Goal: Task Accomplishment & Management: Complete application form

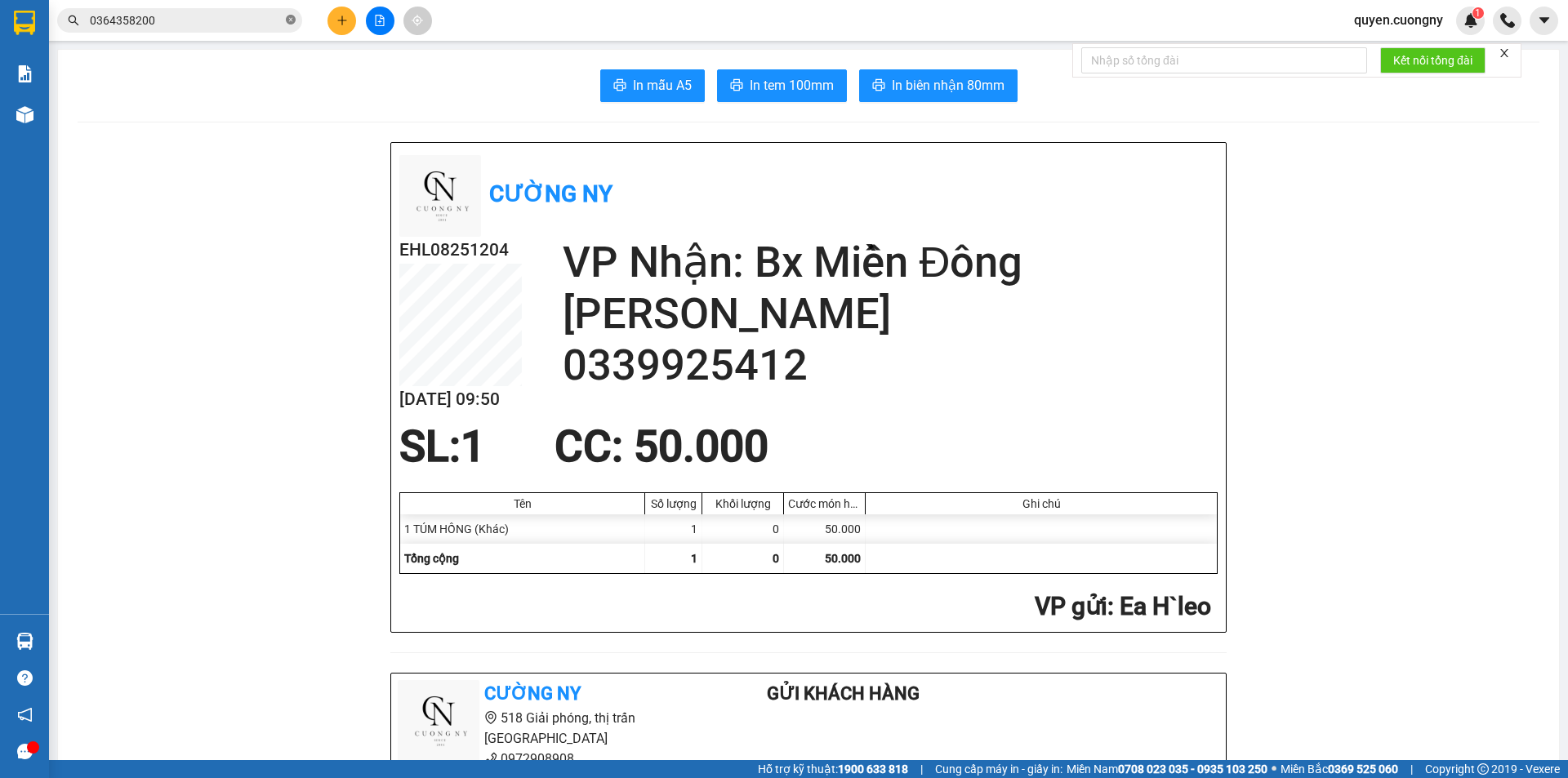
click at [291, 22] on icon "close-circle" at bounding box center [291, 20] width 10 height 10
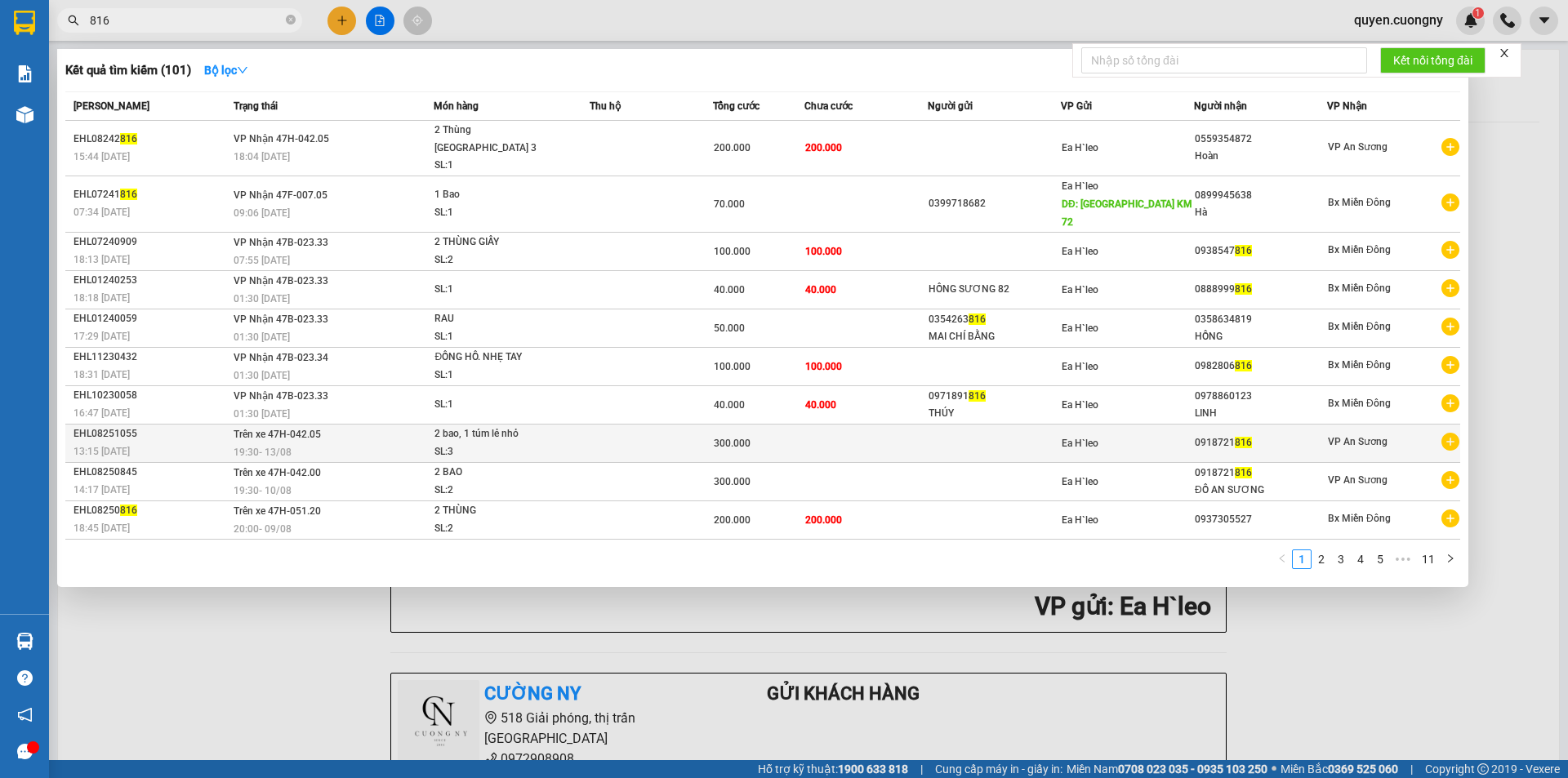
type input "816"
click at [956, 423] on td at bounding box center [994, 442] width 133 height 38
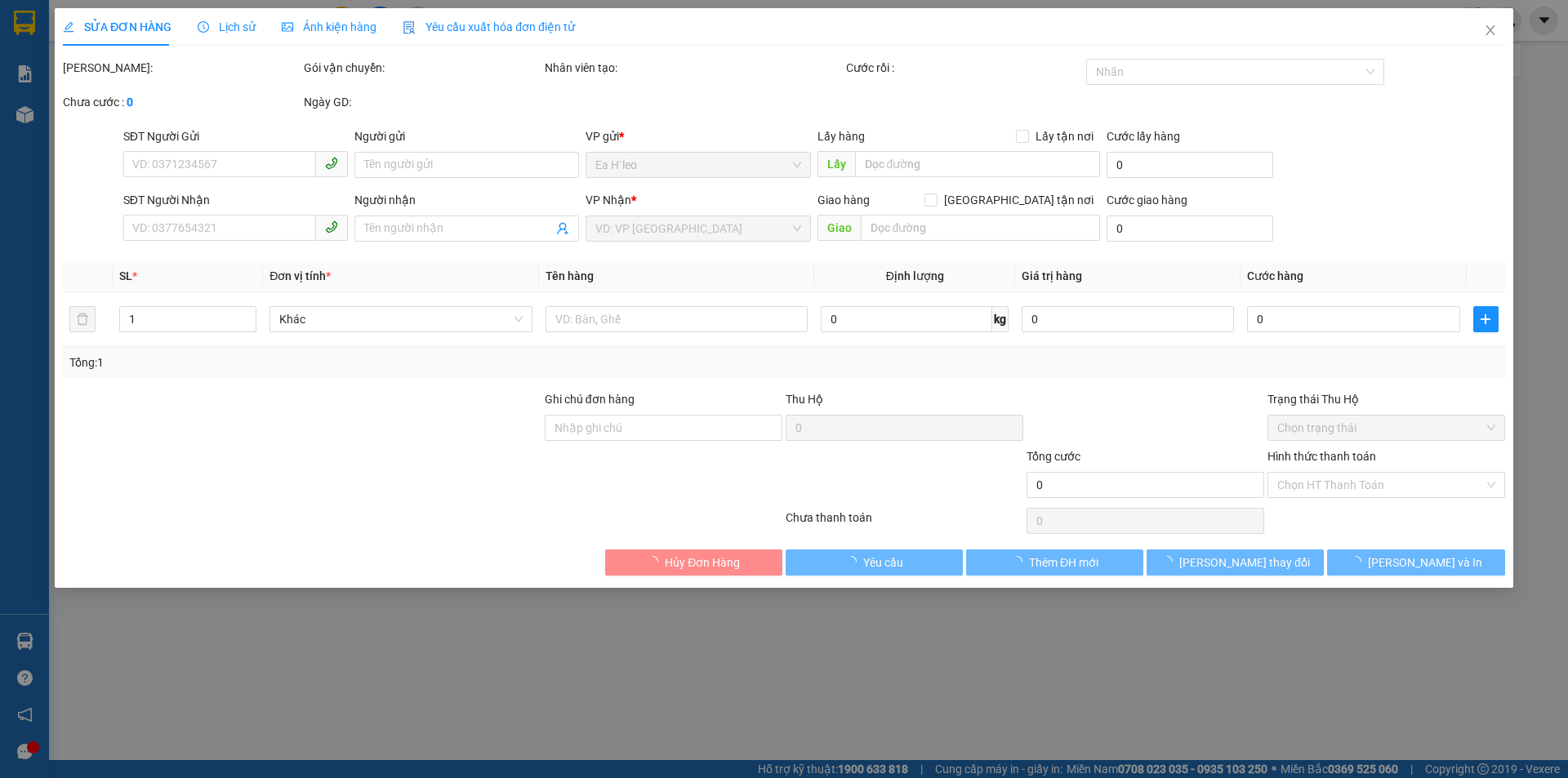
type input "0918721816"
type input "300.000"
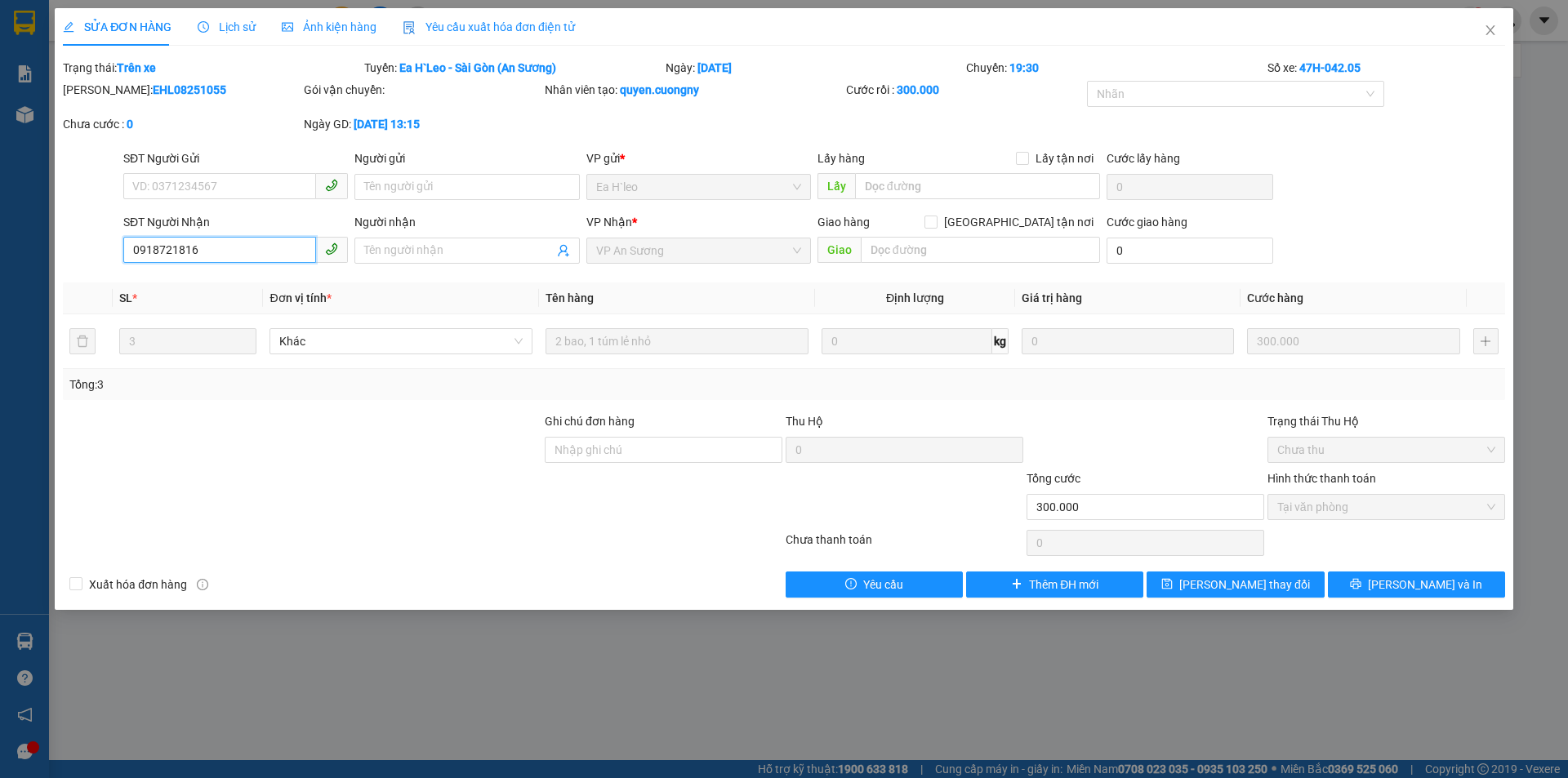
drag, startPoint x: 218, startPoint y: 255, endPoint x: 50, endPoint y: 255, distance: 168.0
click at [50, 255] on div "SỬA ĐƠN HÀNG Lịch sử Ảnh kiện hàng Yêu cầu xuất hóa đơn điện tử Total Paid Fee …" at bounding box center [784, 389] width 1568 height 778
click at [1487, 32] on icon "close" at bounding box center [1489, 30] width 13 height 13
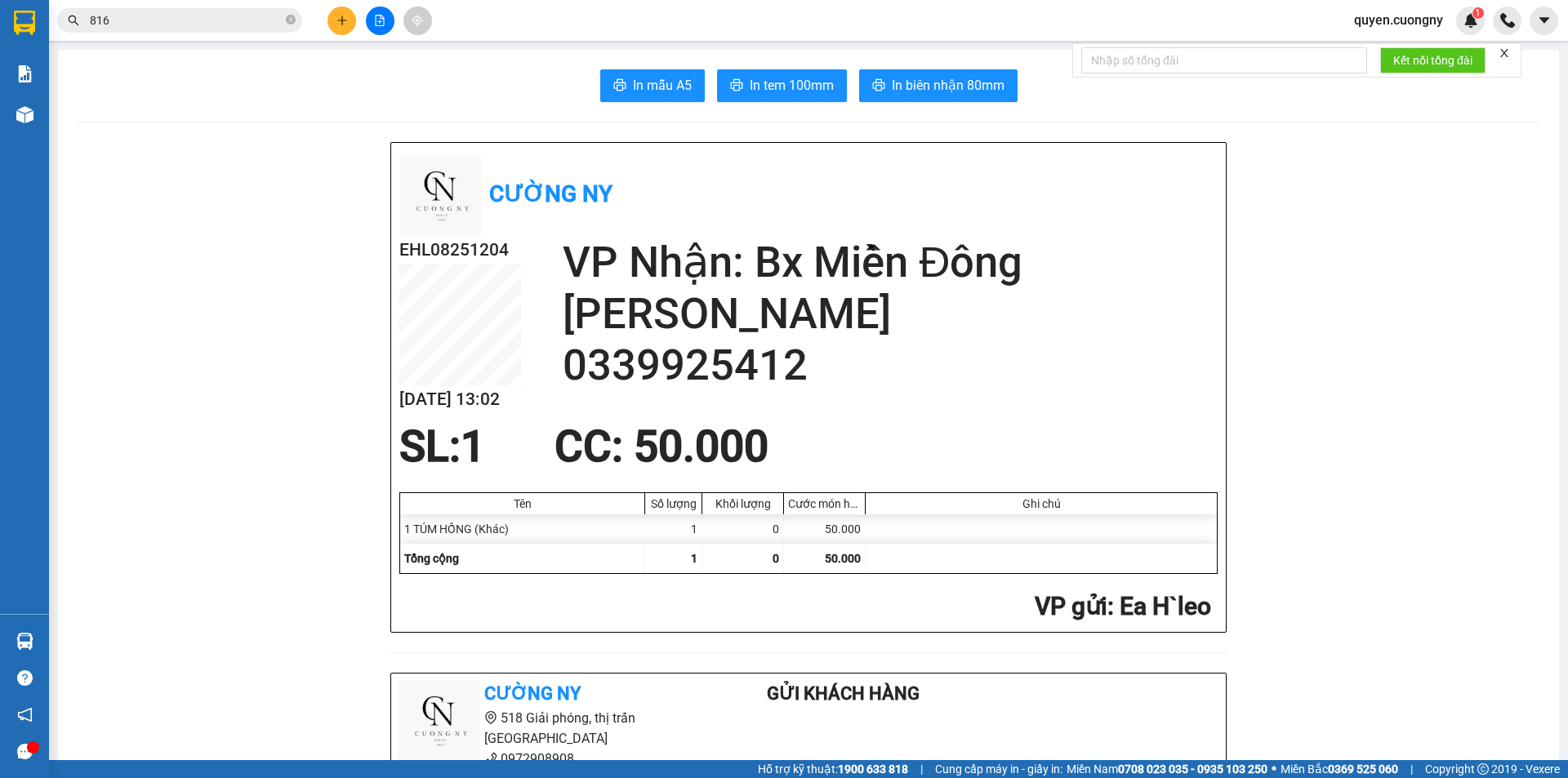
click at [343, 15] on icon "plus" at bounding box center [343, 21] width 12 height 12
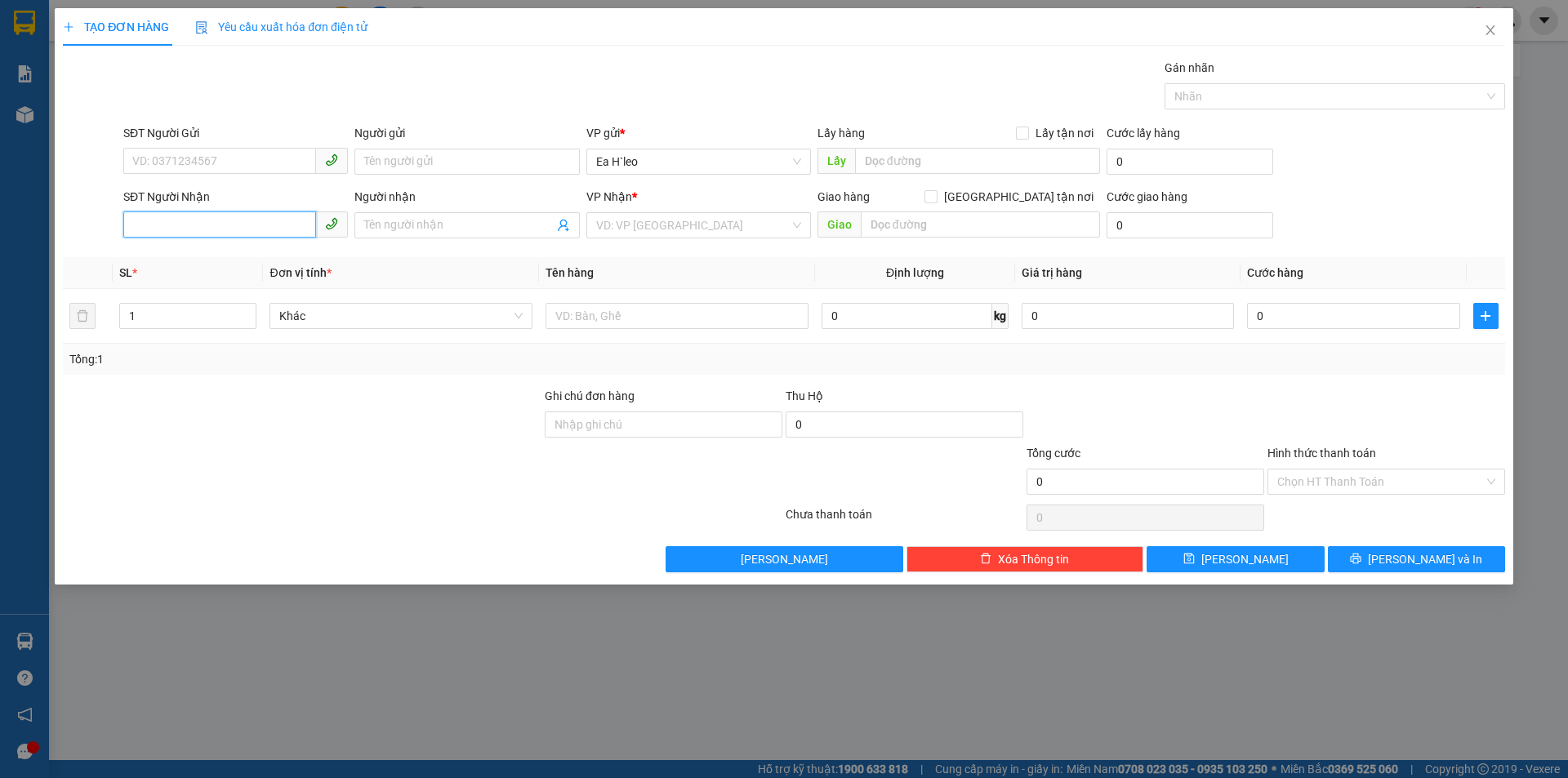
paste input "0918721816"
click at [198, 251] on div "0918721816" at bounding box center [235, 258] width 205 height 18
type input "0918721816"
click at [722, 311] on input "text" at bounding box center [677, 316] width 263 height 27
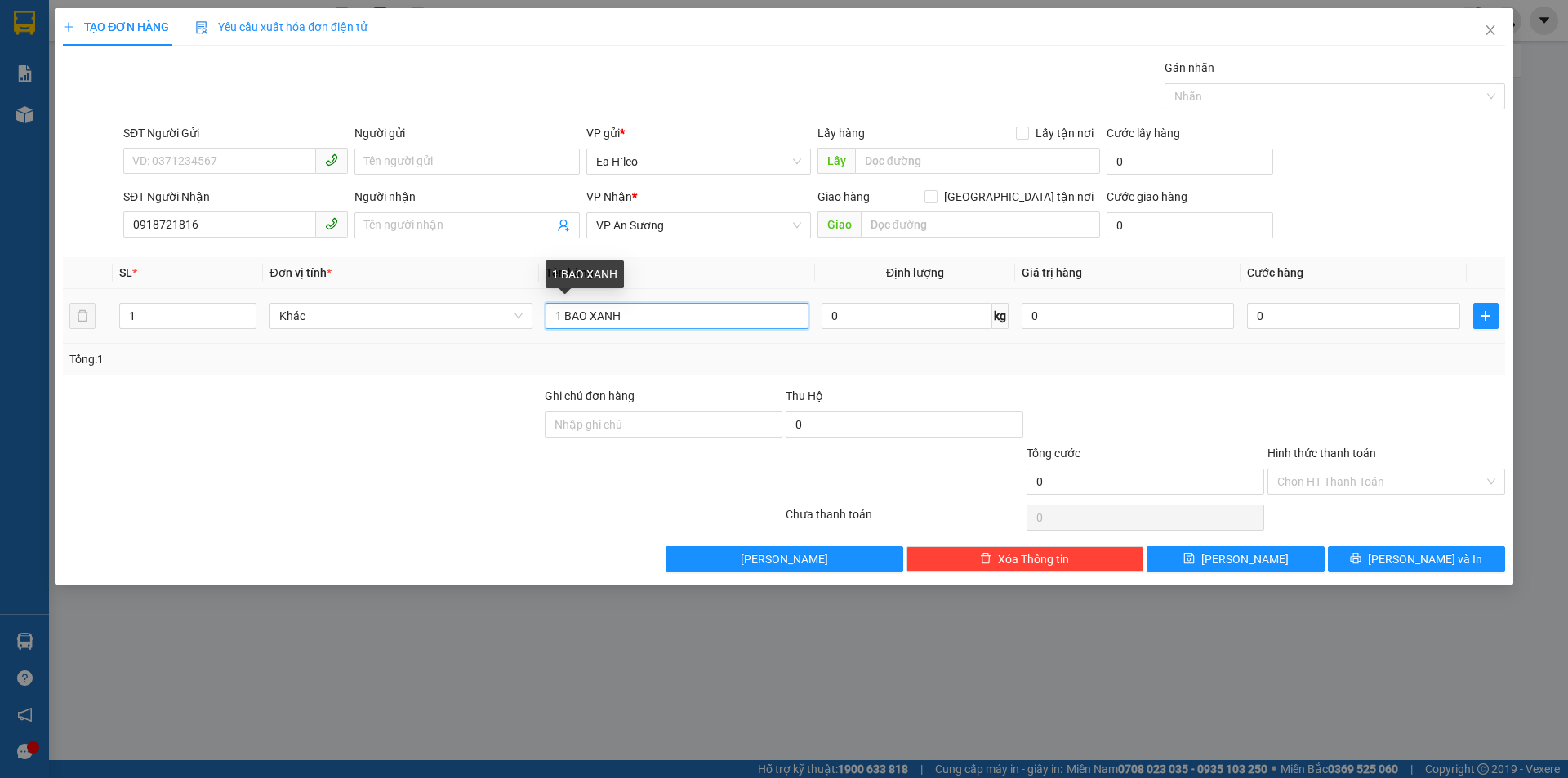
type input "1 BAO XANH"
click at [659, 331] on div "1 BAO XANH" at bounding box center [677, 315] width 263 height 32
click at [435, 227] on input "Người nhận" at bounding box center [459, 226] width 189 height 18
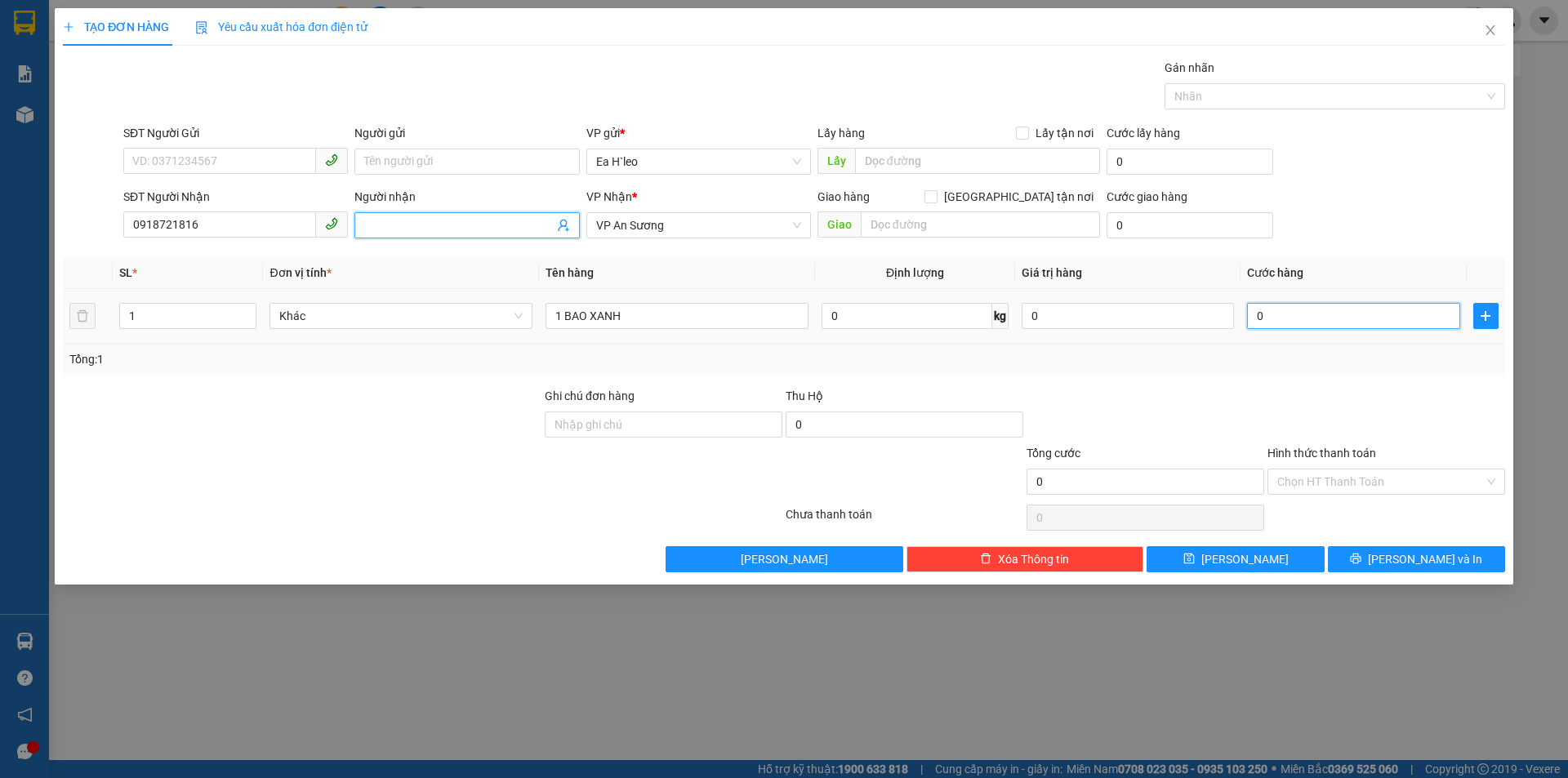
click at [1374, 312] on input "0" at bounding box center [1353, 316] width 213 height 27
type input "1"
type input "10"
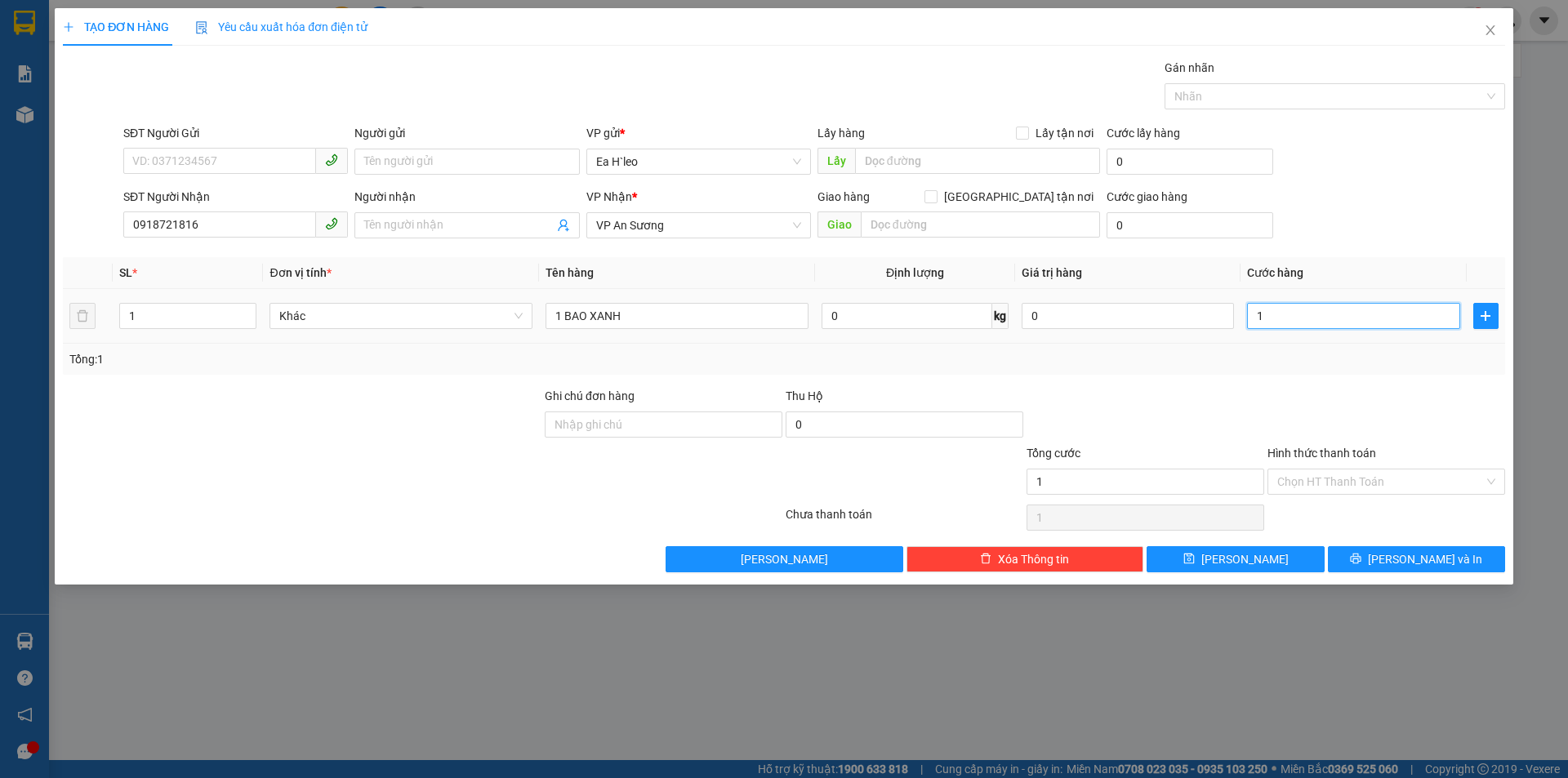
type input "10"
type input "100"
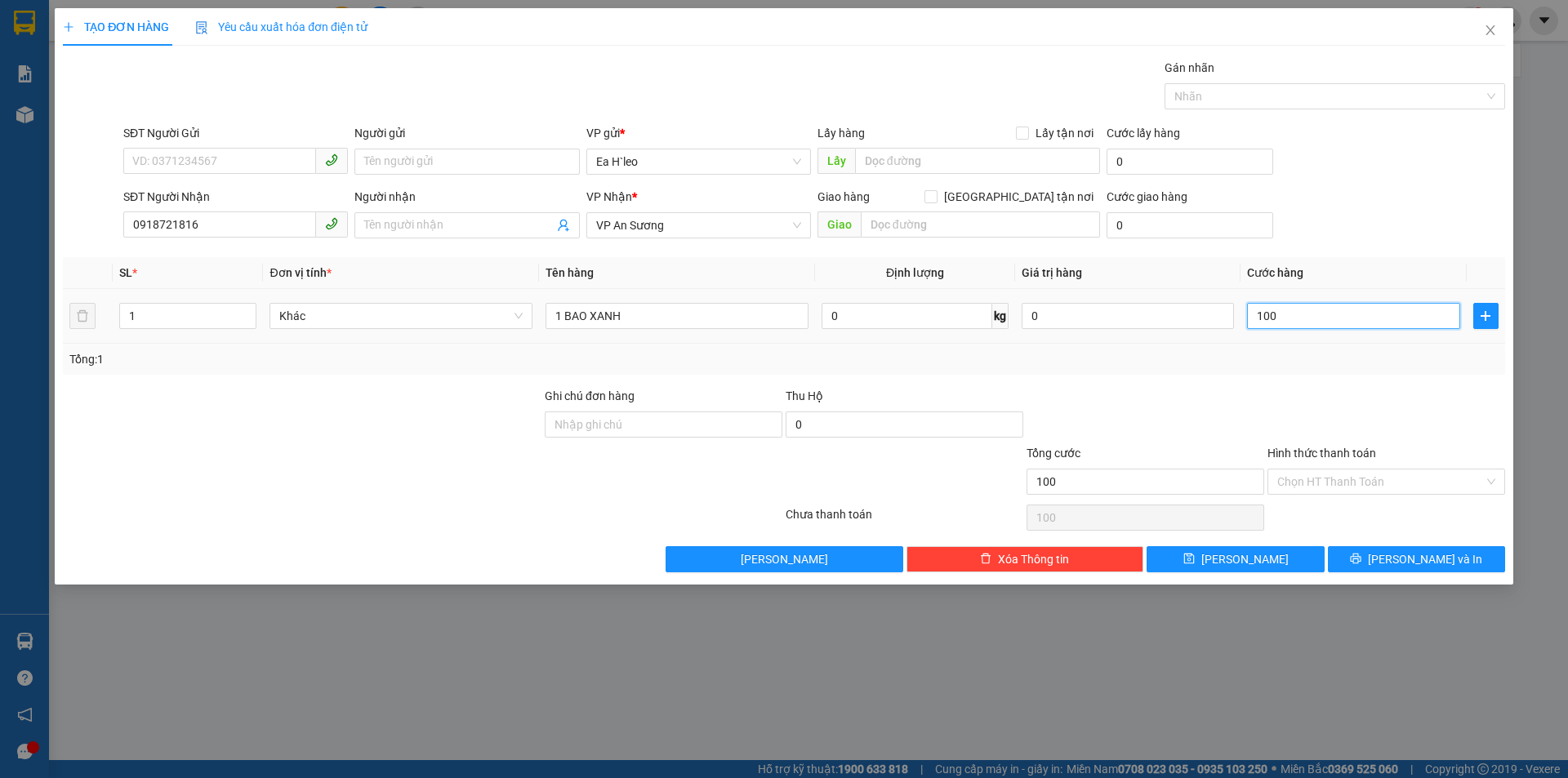
type input "1.000"
type input "10.000"
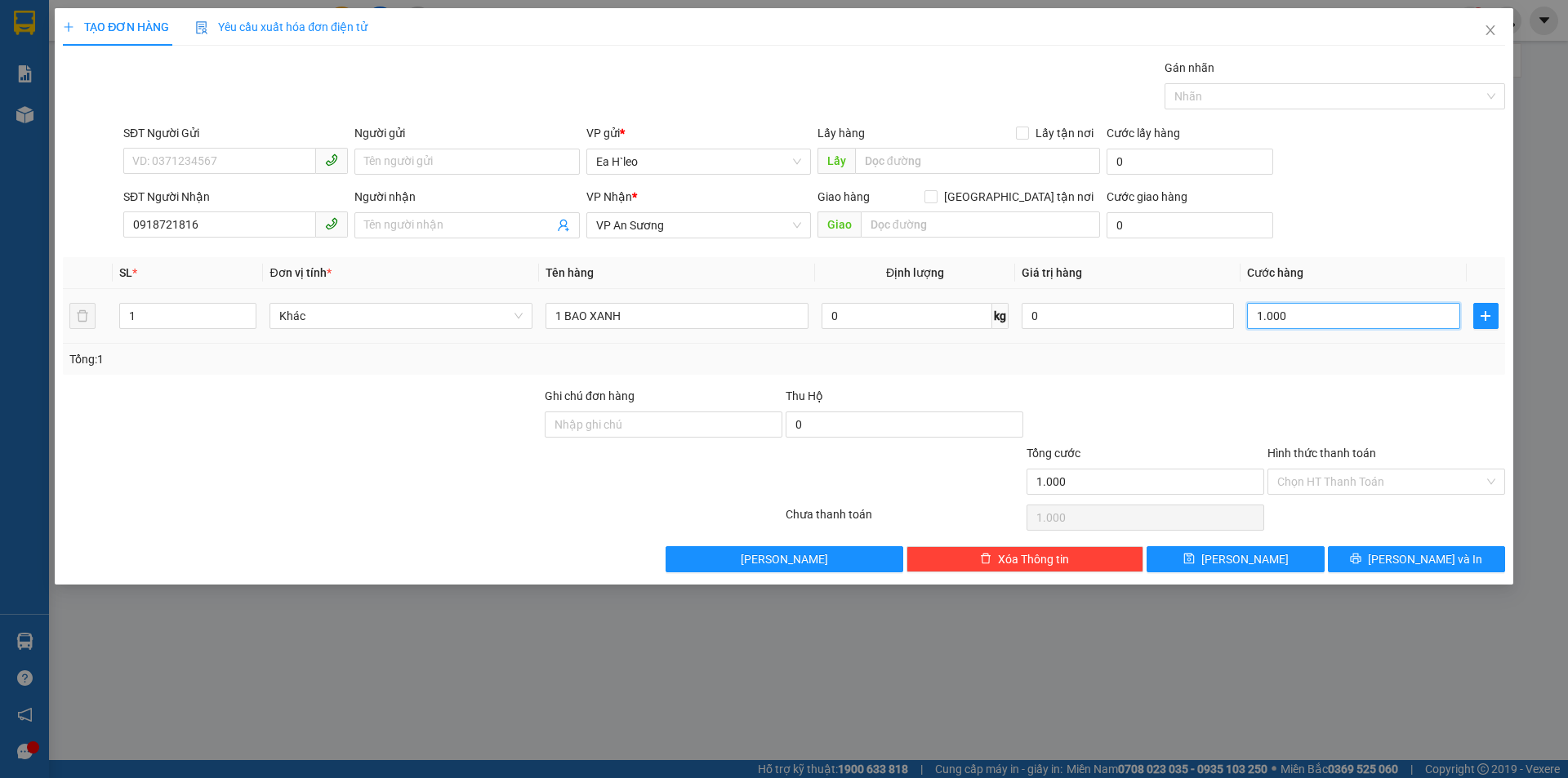
type input "10.000"
type input "100.000"
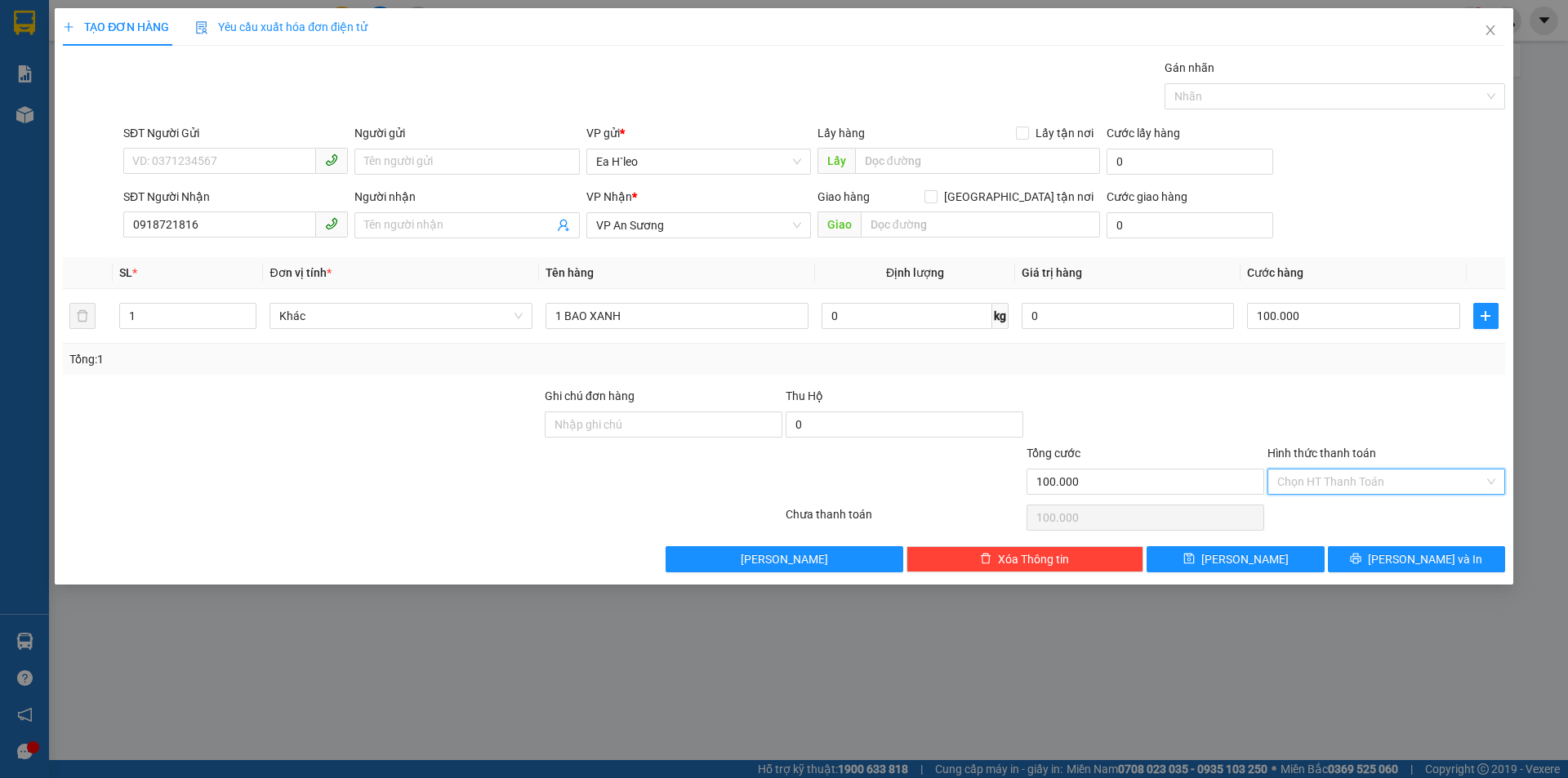
click at [1373, 475] on input "Hình thức thanh toán" at bounding box center [1381, 482] width 207 height 25
click at [1343, 515] on div "Tại văn phòng" at bounding box center [1386, 514] width 218 height 18
type input "0"
click at [1361, 555] on button "[PERSON_NAME] và In" at bounding box center [1416, 559] width 177 height 27
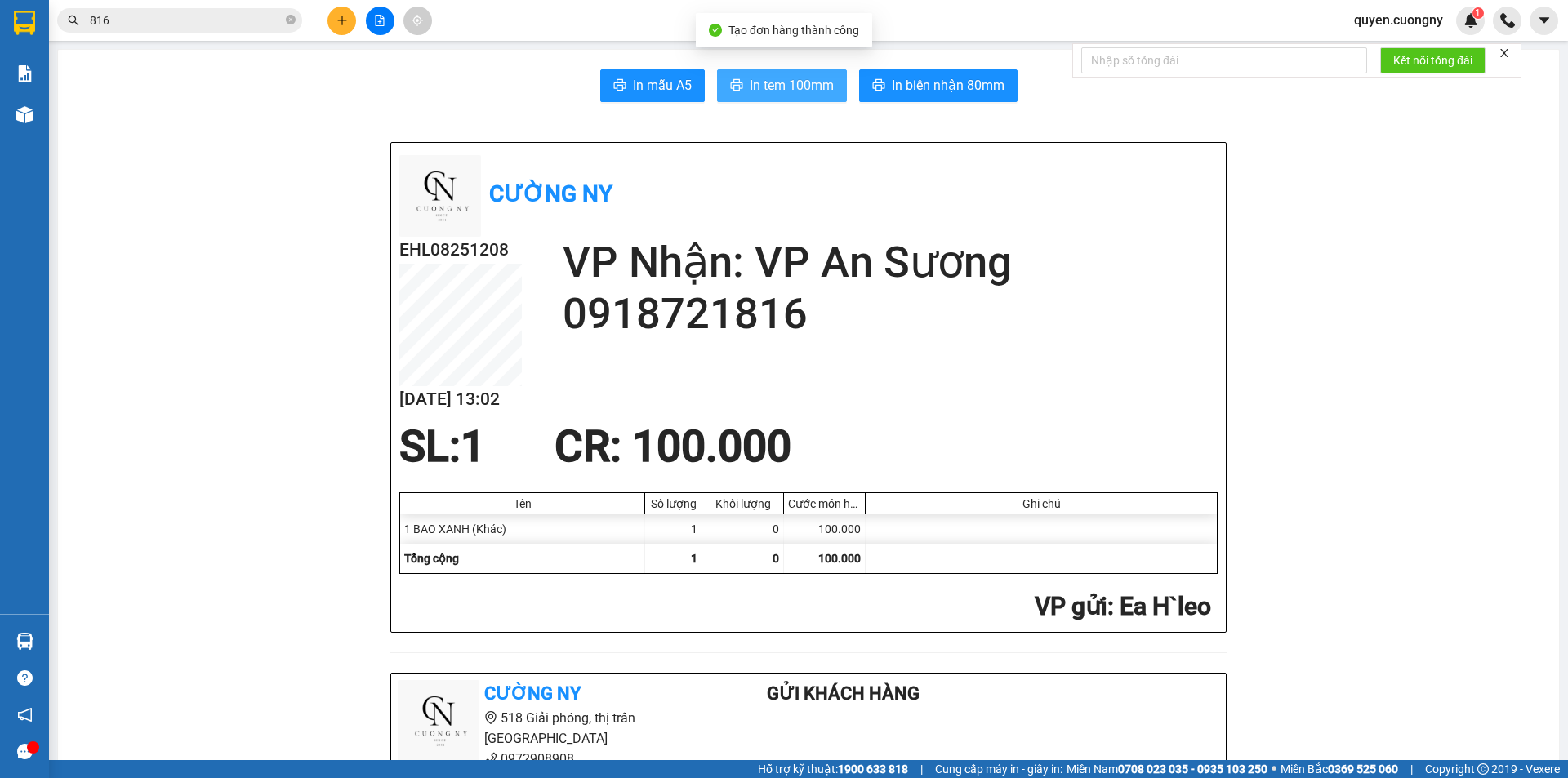
click at [823, 93] on span "In tem 100mm" at bounding box center [791, 85] width 84 height 21
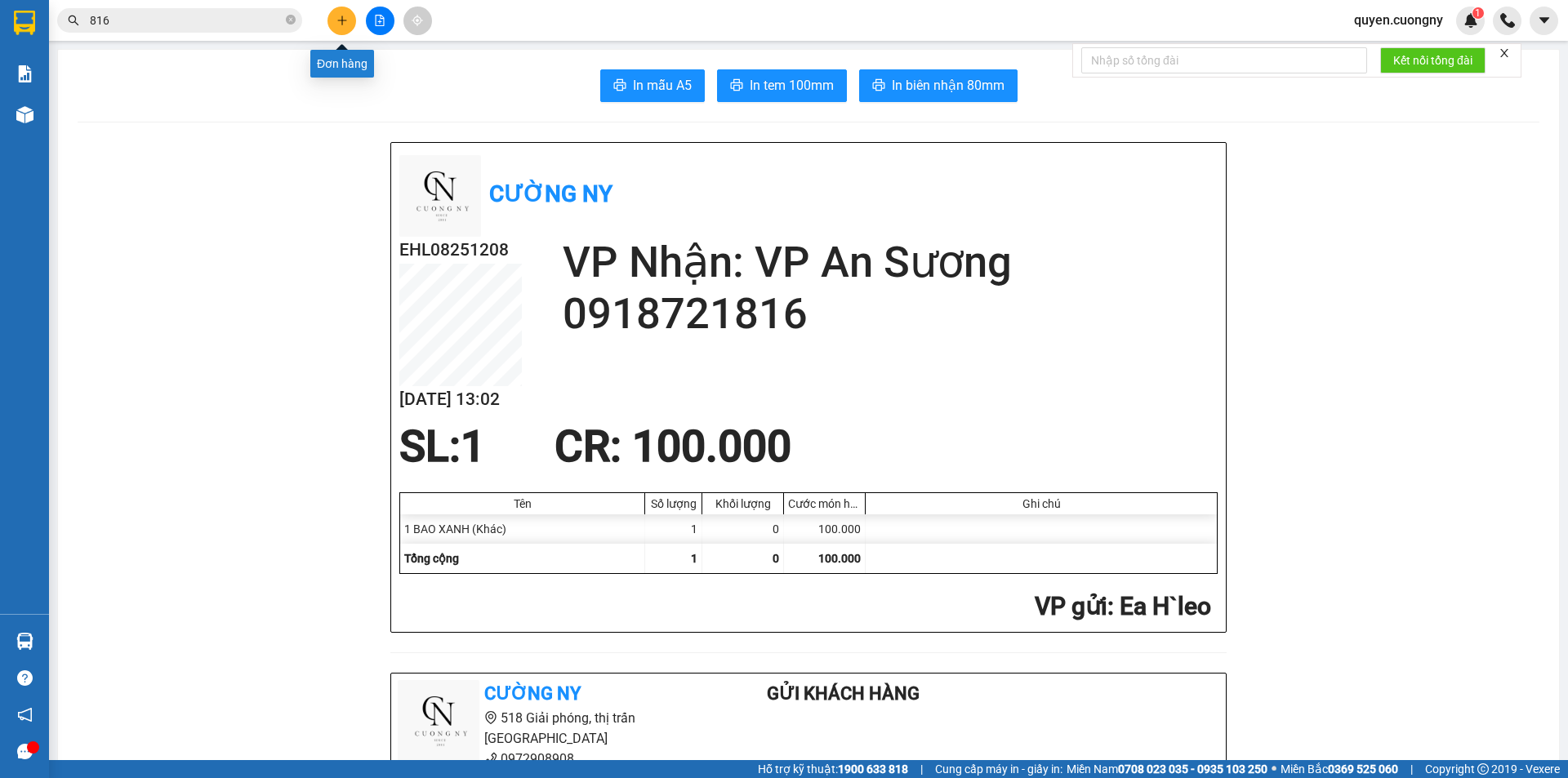
click at [344, 20] on icon "plus" at bounding box center [343, 21] width 12 height 12
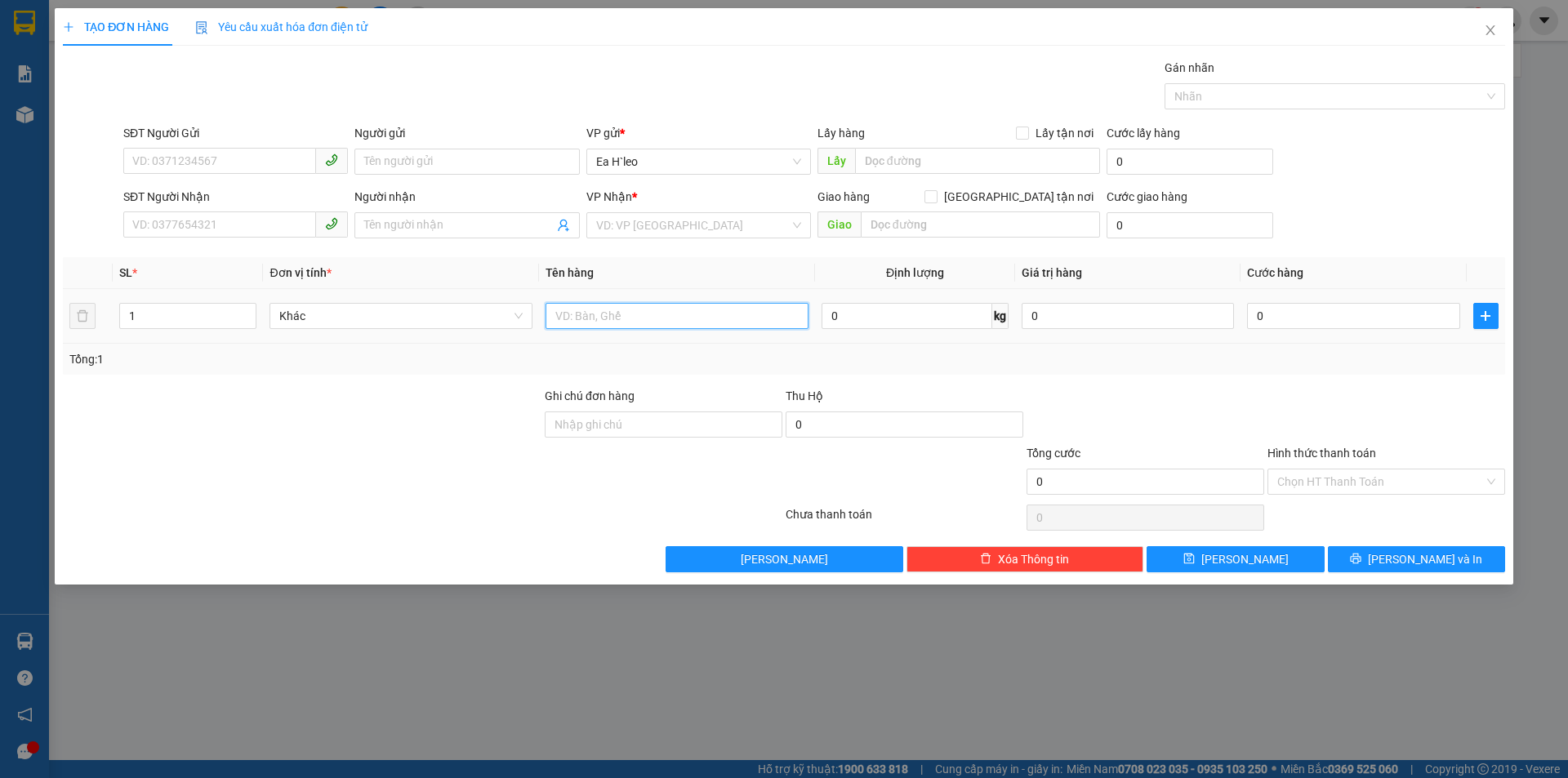
click at [658, 322] on input "text" at bounding box center [677, 316] width 263 height 27
type input "6 thùng giấy"
click at [203, 222] on input "SĐT Người Nhận" at bounding box center [220, 225] width 193 height 27
click at [154, 316] on input "1" at bounding box center [188, 315] width 136 height 25
type input "6"
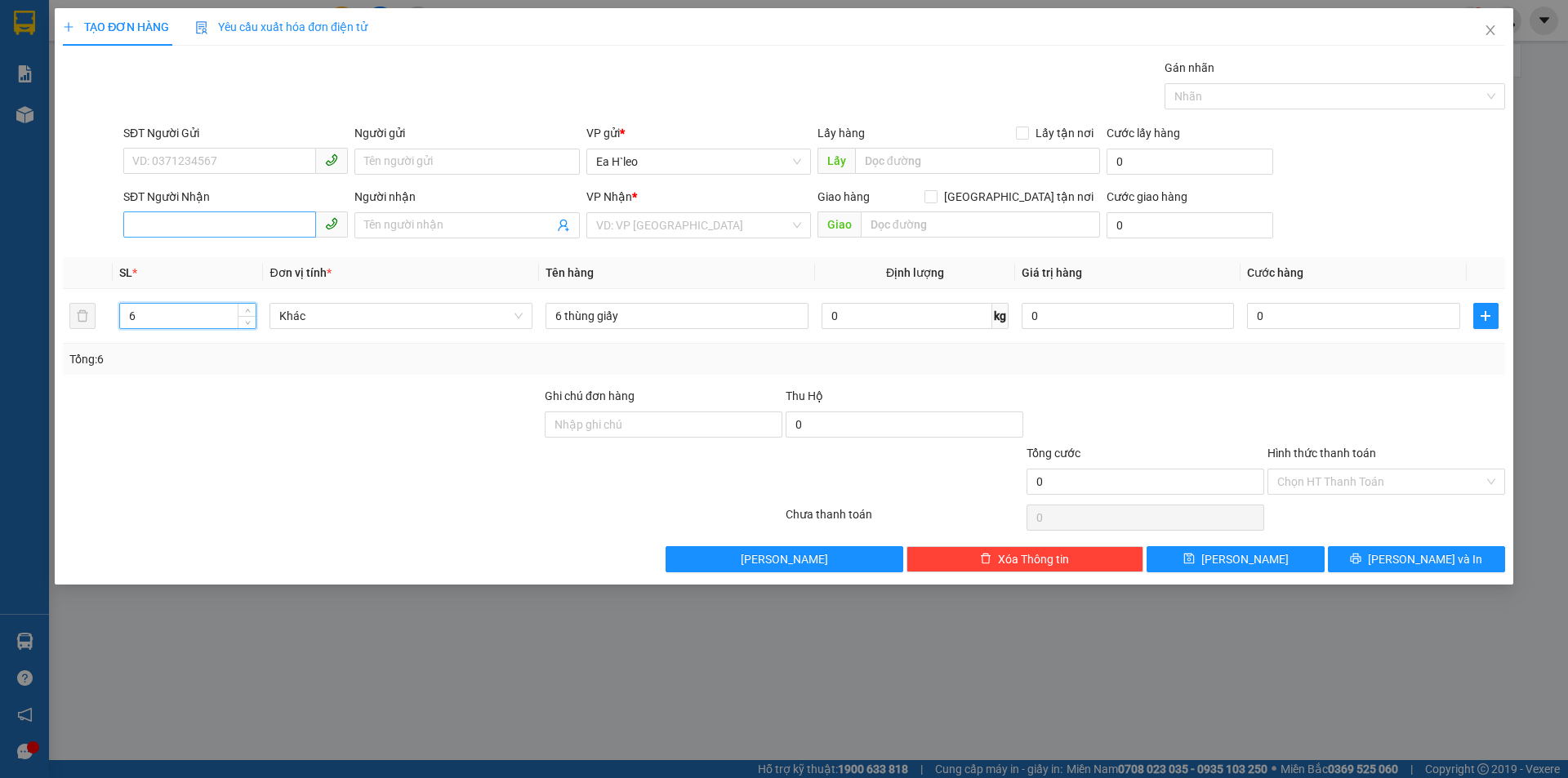
type input "6"
click at [246, 233] on input "SĐT Người Nhận" at bounding box center [220, 225] width 193 height 27
click at [193, 161] on input "SĐT Người Gửi" at bounding box center [220, 161] width 193 height 27
click at [490, 159] on input "Người gửi" at bounding box center [467, 162] width 225 height 27
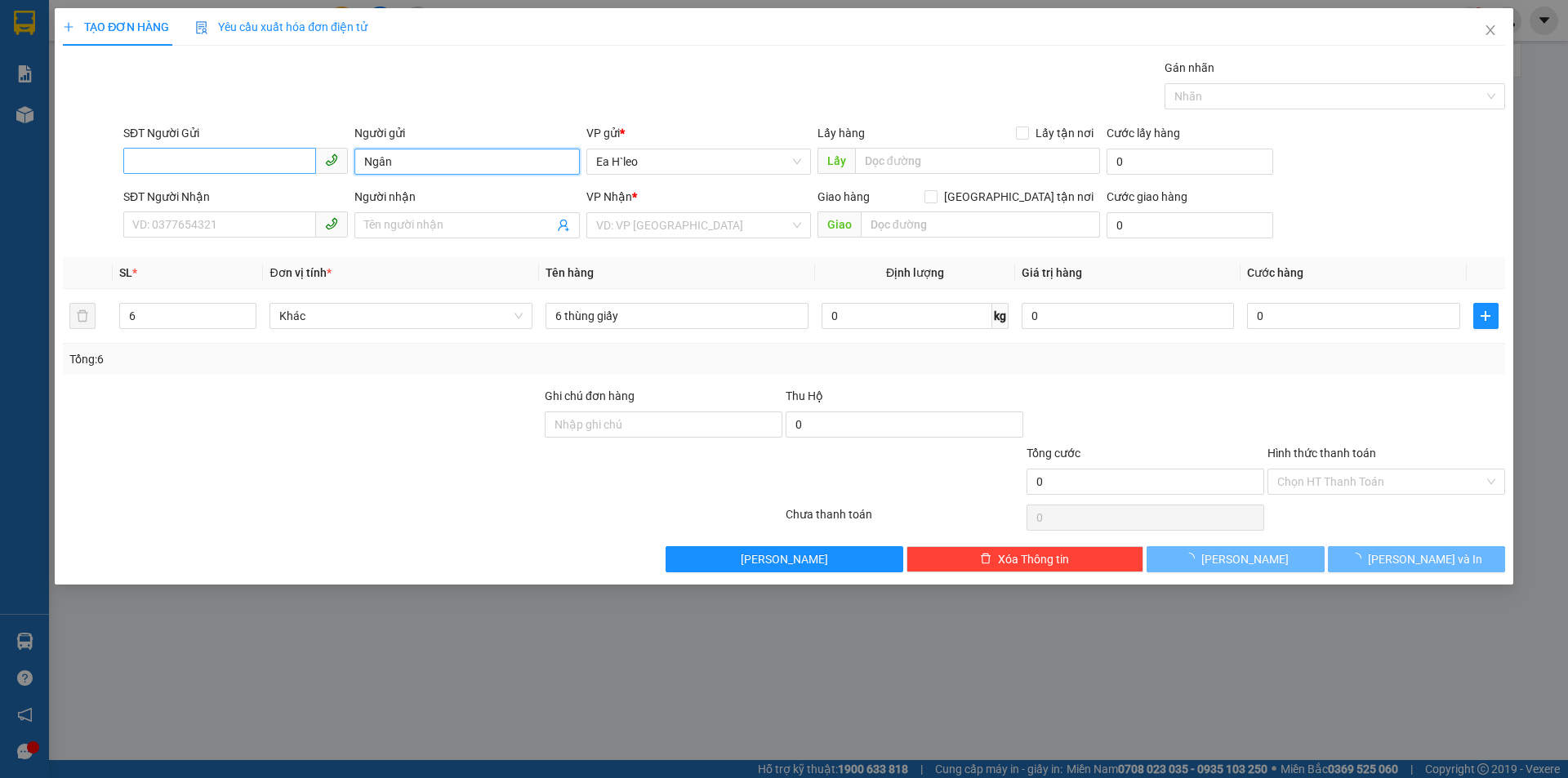
type input "Ngân"
click at [201, 164] on input "SĐT Người Gửi" at bounding box center [220, 161] width 193 height 27
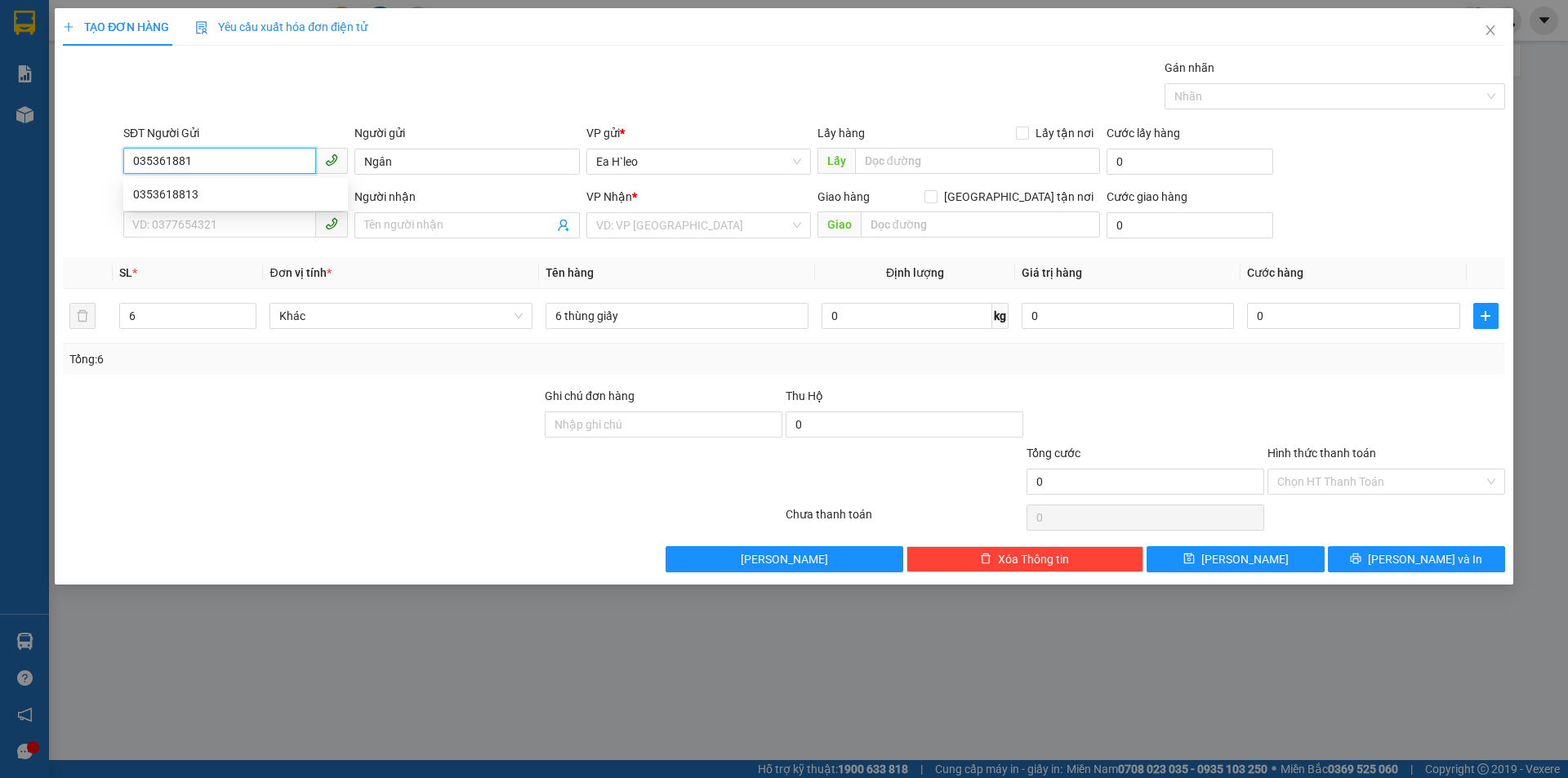
type input "0353618813"
click at [197, 194] on div "0353618813" at bounding box center [235, 194] width 205 height 18
type input "0948660565"
type input "MỸ PHƯỚC 1"
type input "0353618813"
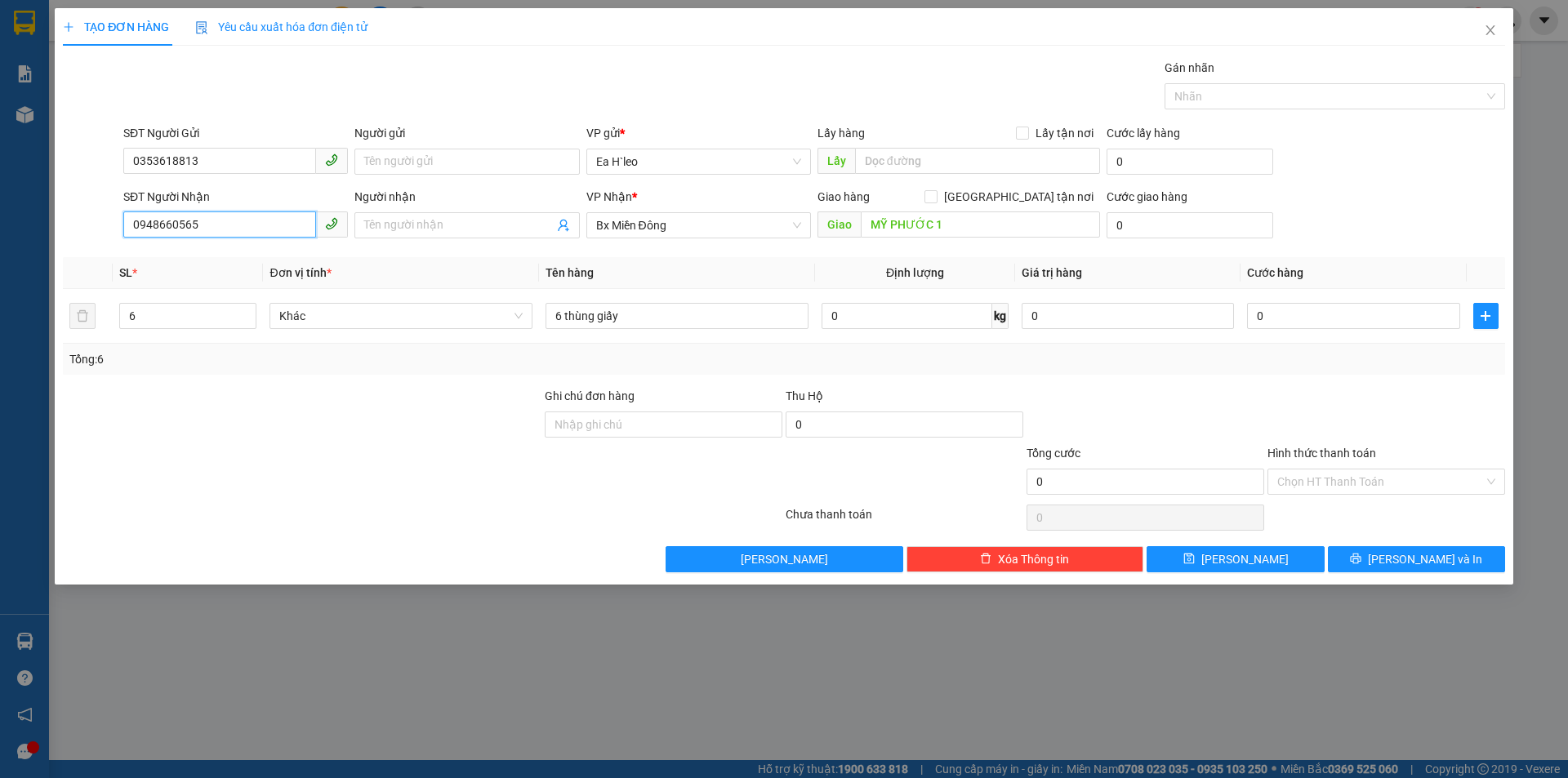
click at [246, 227] on input "0948660565" at bounding box center [220, 225] width 193 height 27
click at [194, 270] on div "0948660565" at bounding box center [235, 258] width 225 height 27
click at [459, 222] on input "Người nhận" at bounding box center [459, 226] width 189 height 18
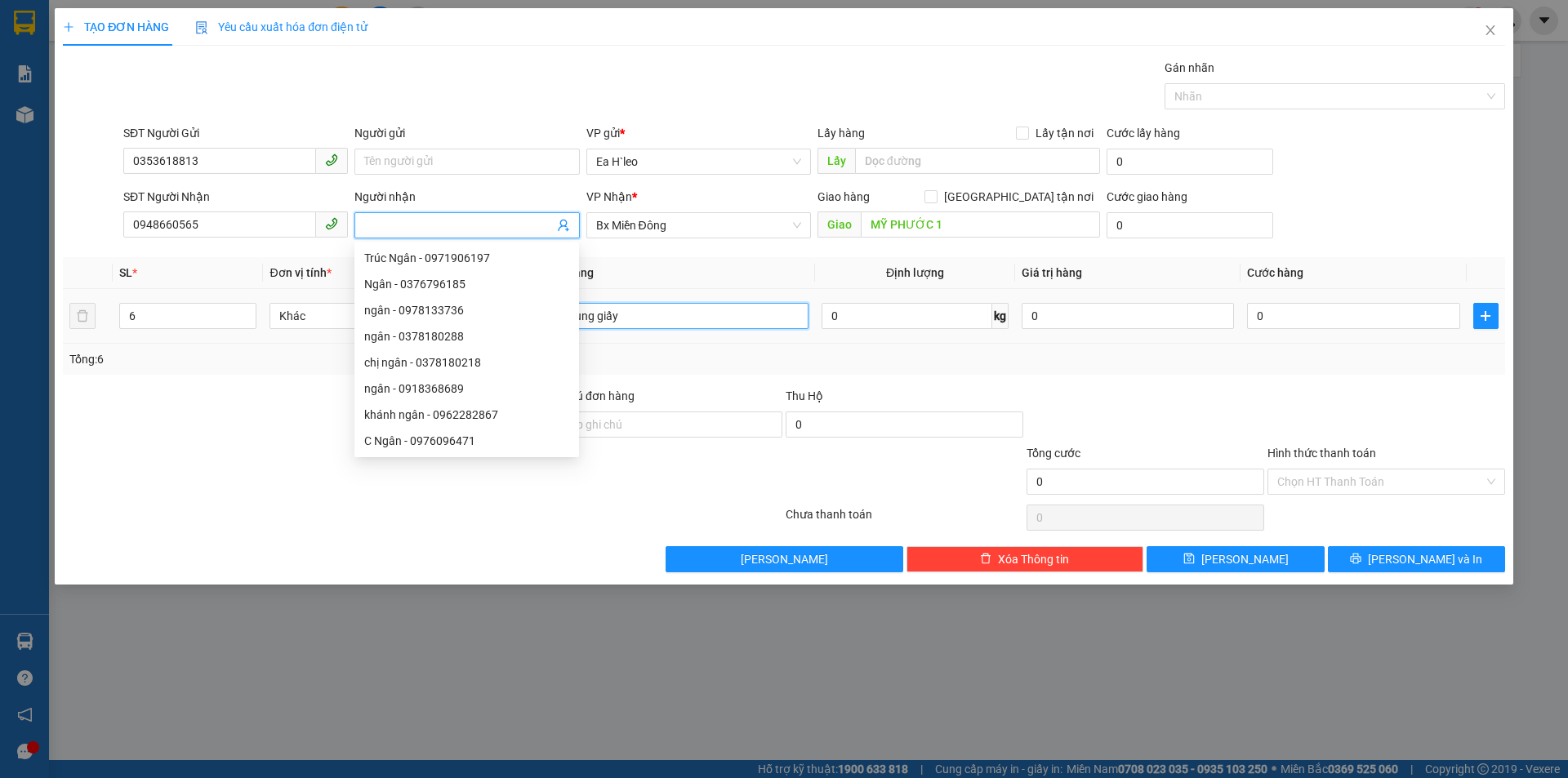
click at [694, 316] on input "6 thùng giấy" at bounding box center [677, 316] width 263 height 27
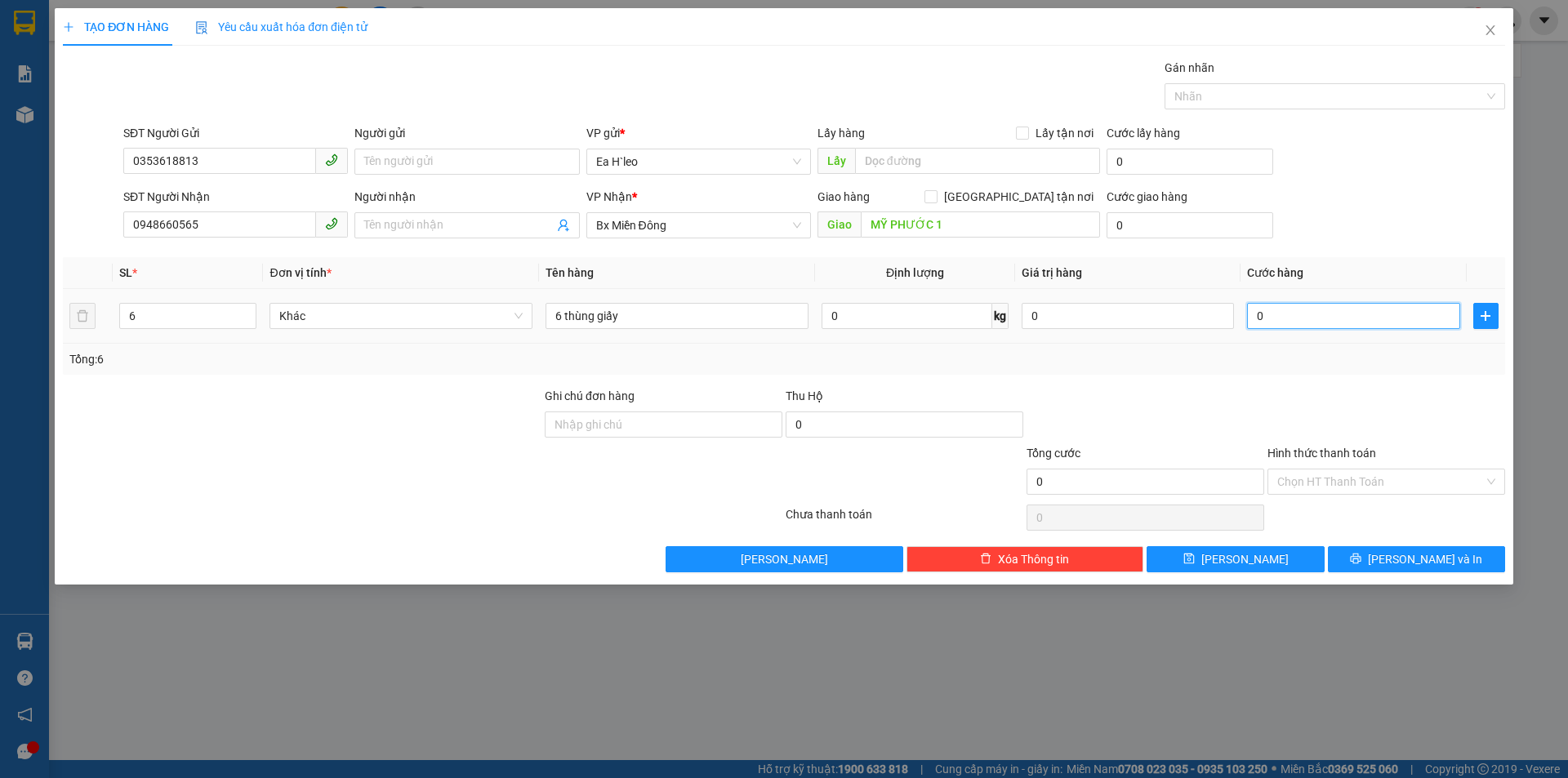
click at [1365, 304] on input "0" at bounding box center [1353, 316] width 213 height 27
click at [1330, 317] on input "0" at bounding box center [1353, 316] width 213 height 27
click at [1282, 322] on input "0" at bounding box center [1353, 316] width 213 height 27
type input "03"
type input "3"
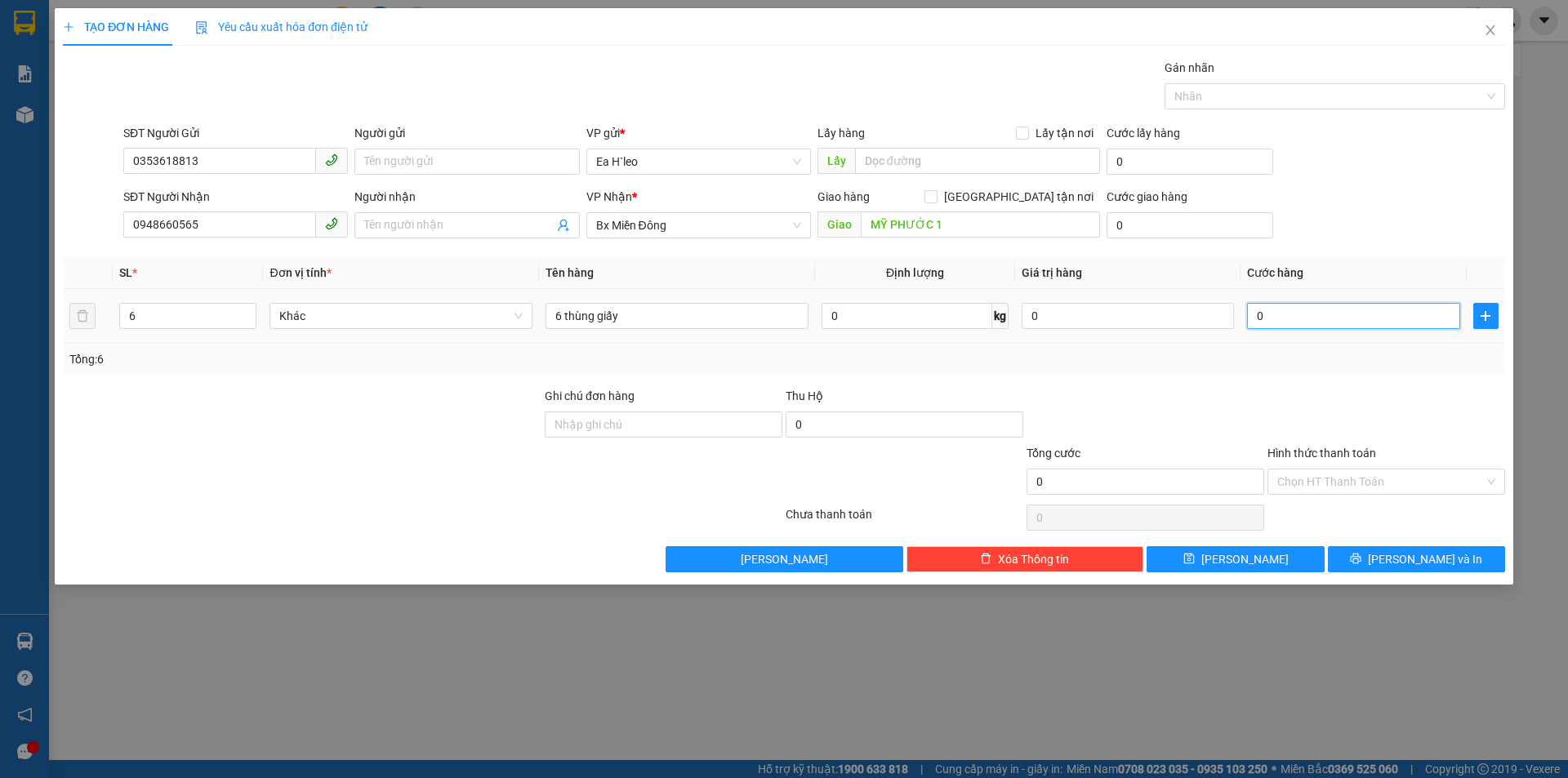
type input "3"
type input "030"
type input "30"
type input "0.300"
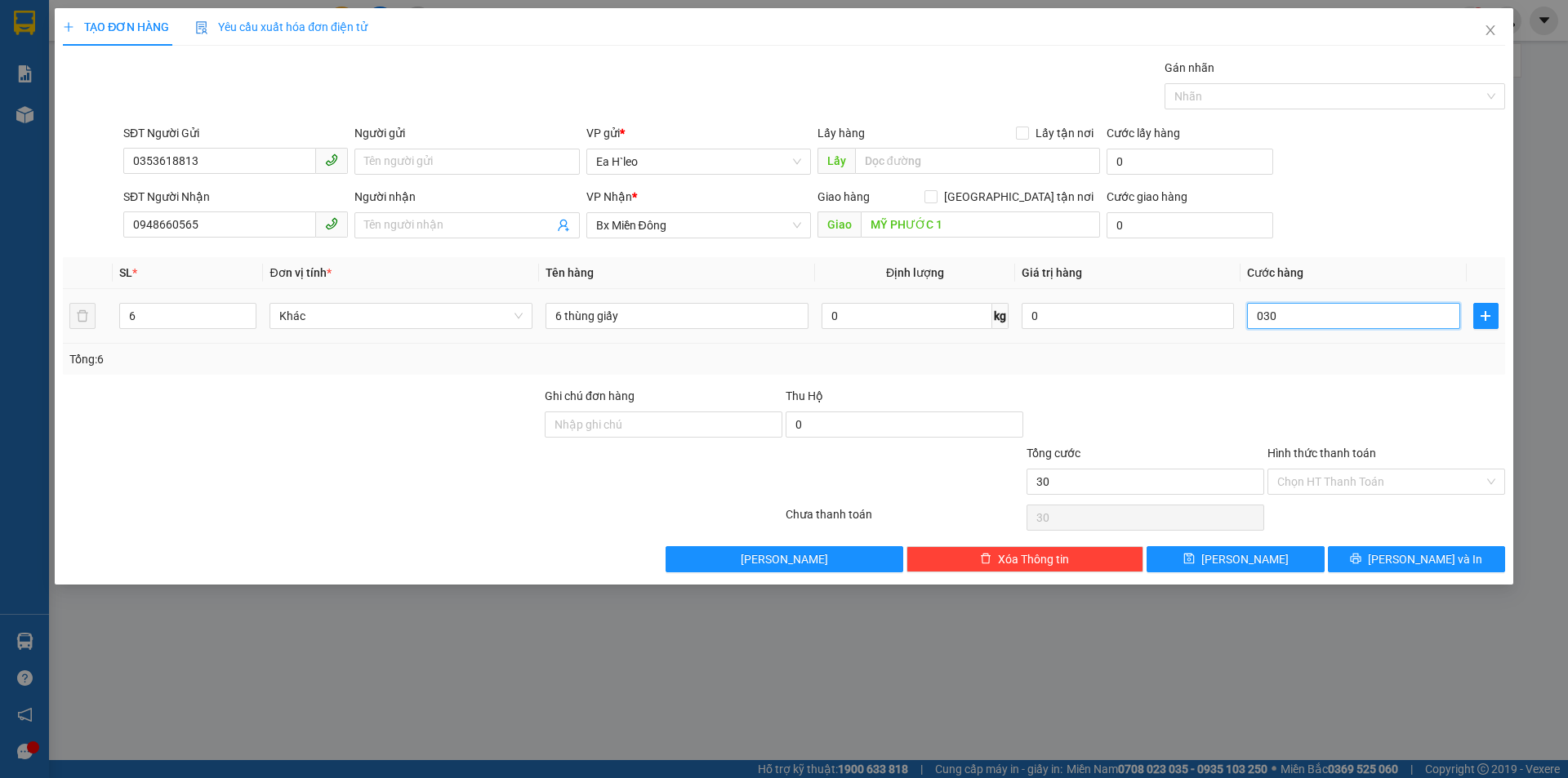
type input "300"
type input "03.000"
type input "3.000"
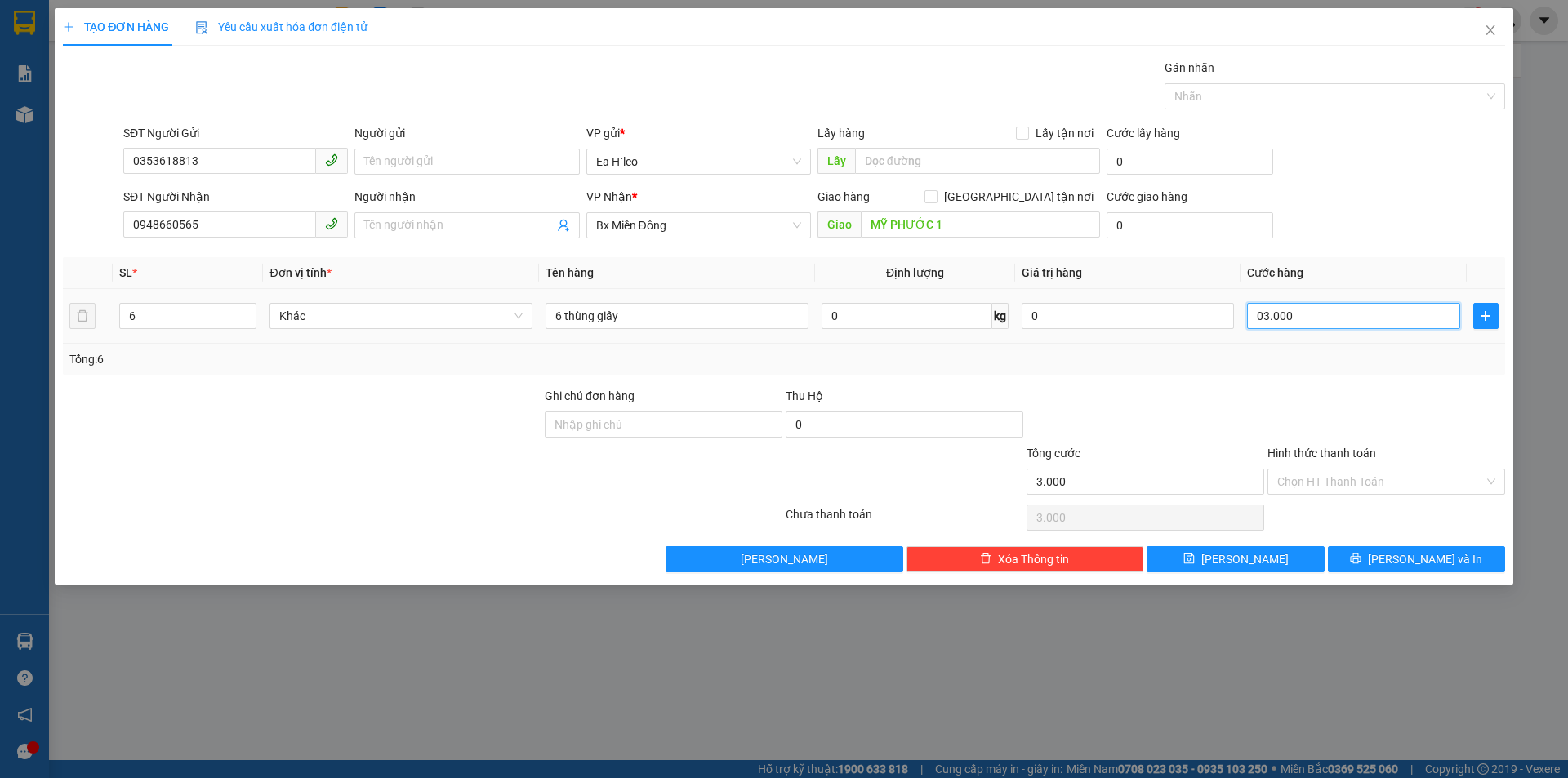
type input "030.000"
type input "30.000"
drag, startPoint x: 1306, startPoint y: 313, endPoint x: 887, endPoint y: 318, distance: 419.0
click at [887, 318] on tr "6 Khác 6 thùng giấy 0 kg 0 030.000" at bounding box center [784, 316] width 1442 height 55
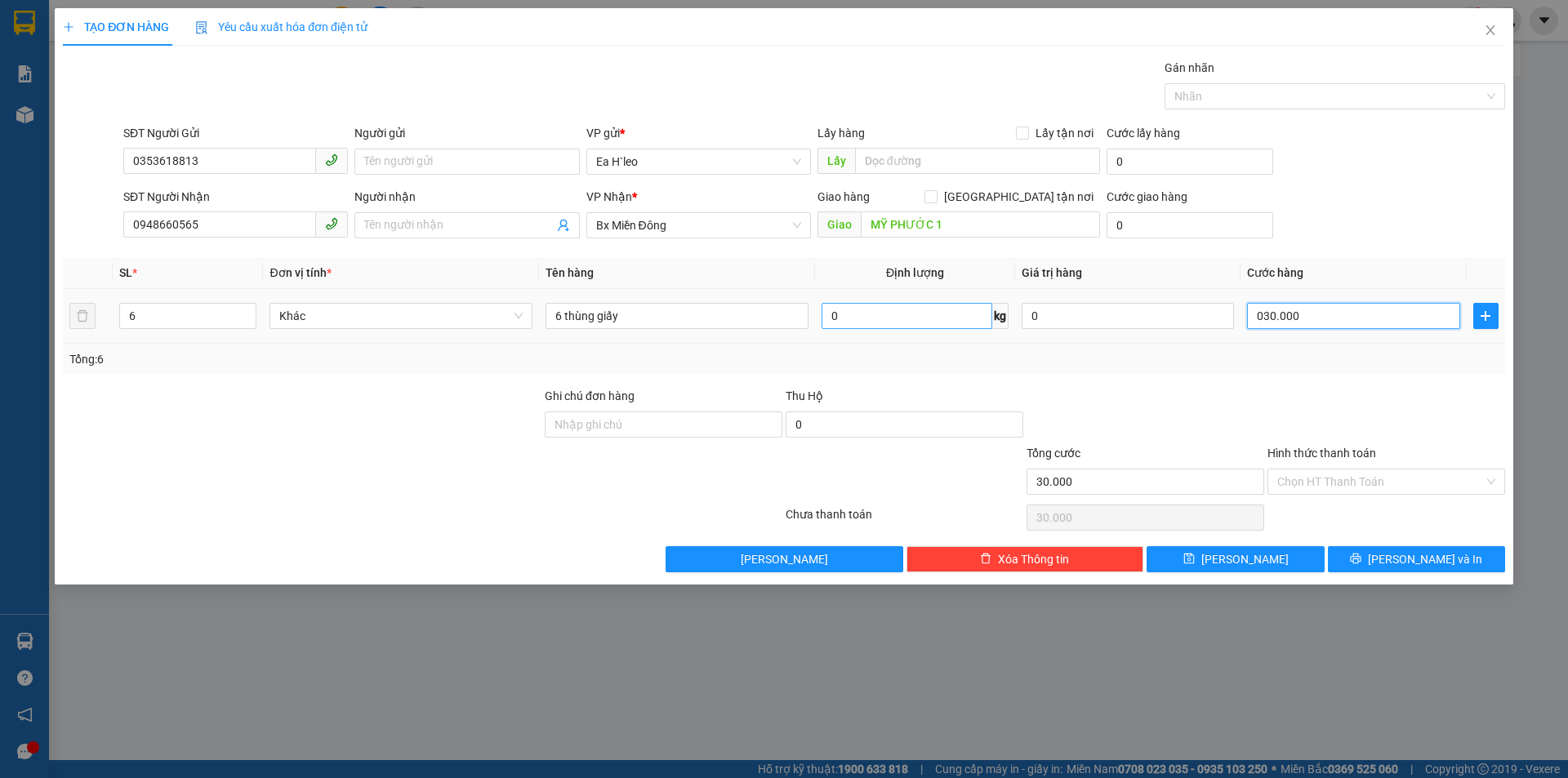
type input "3"
type input "30"
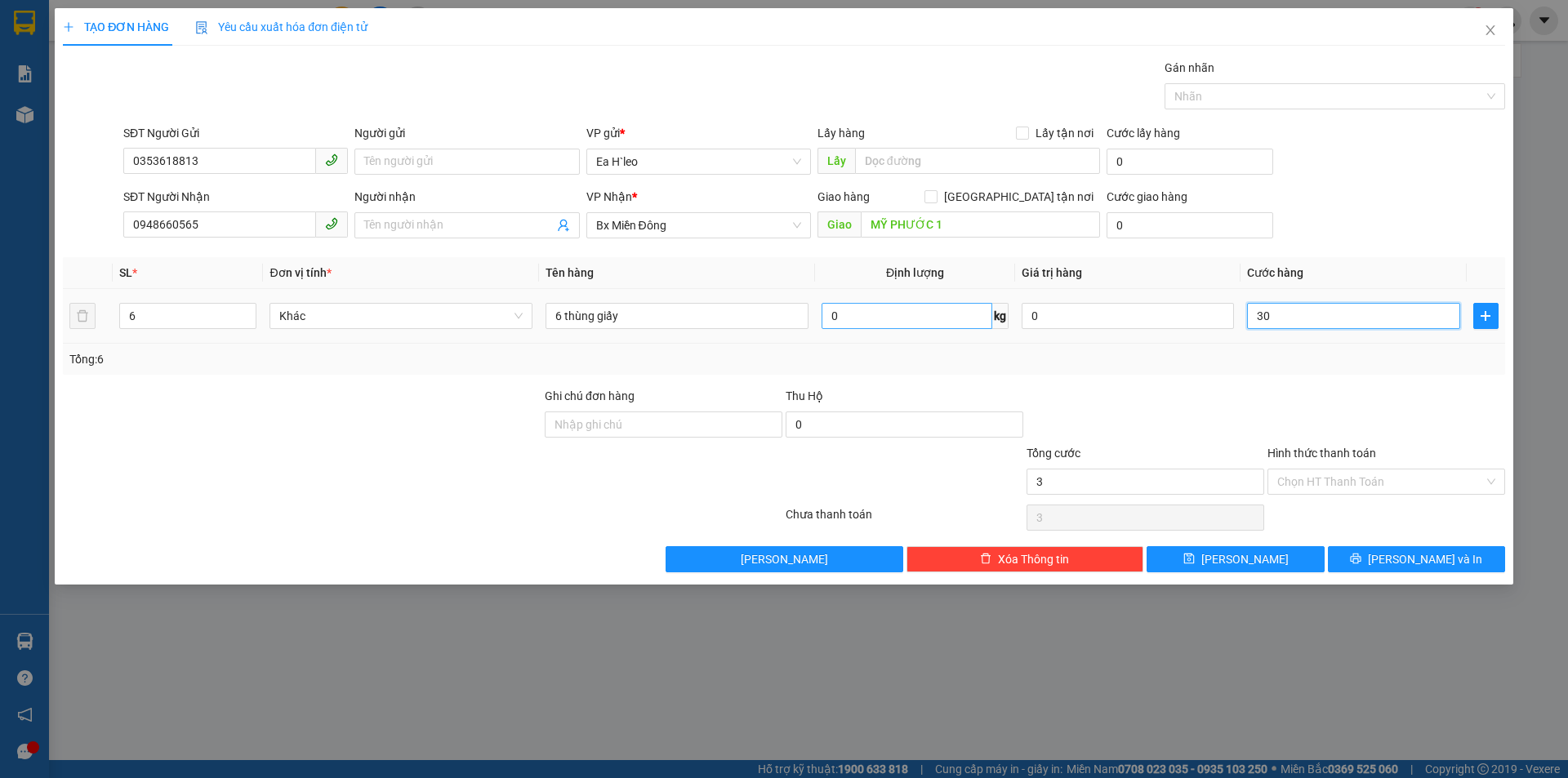
type input "30"
type input "300"
type input "3.000"
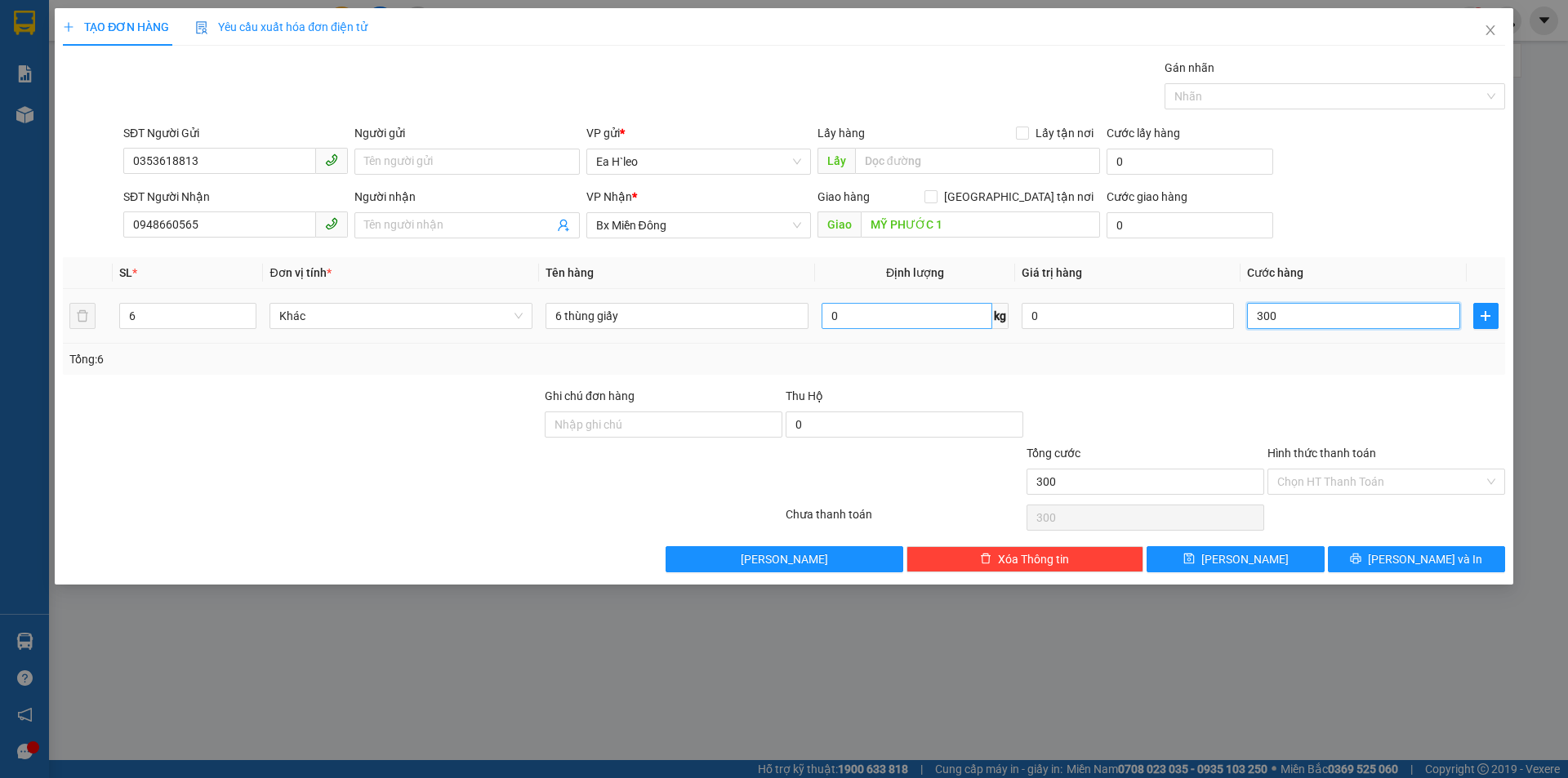
type input "3.000"
type input "30.000"
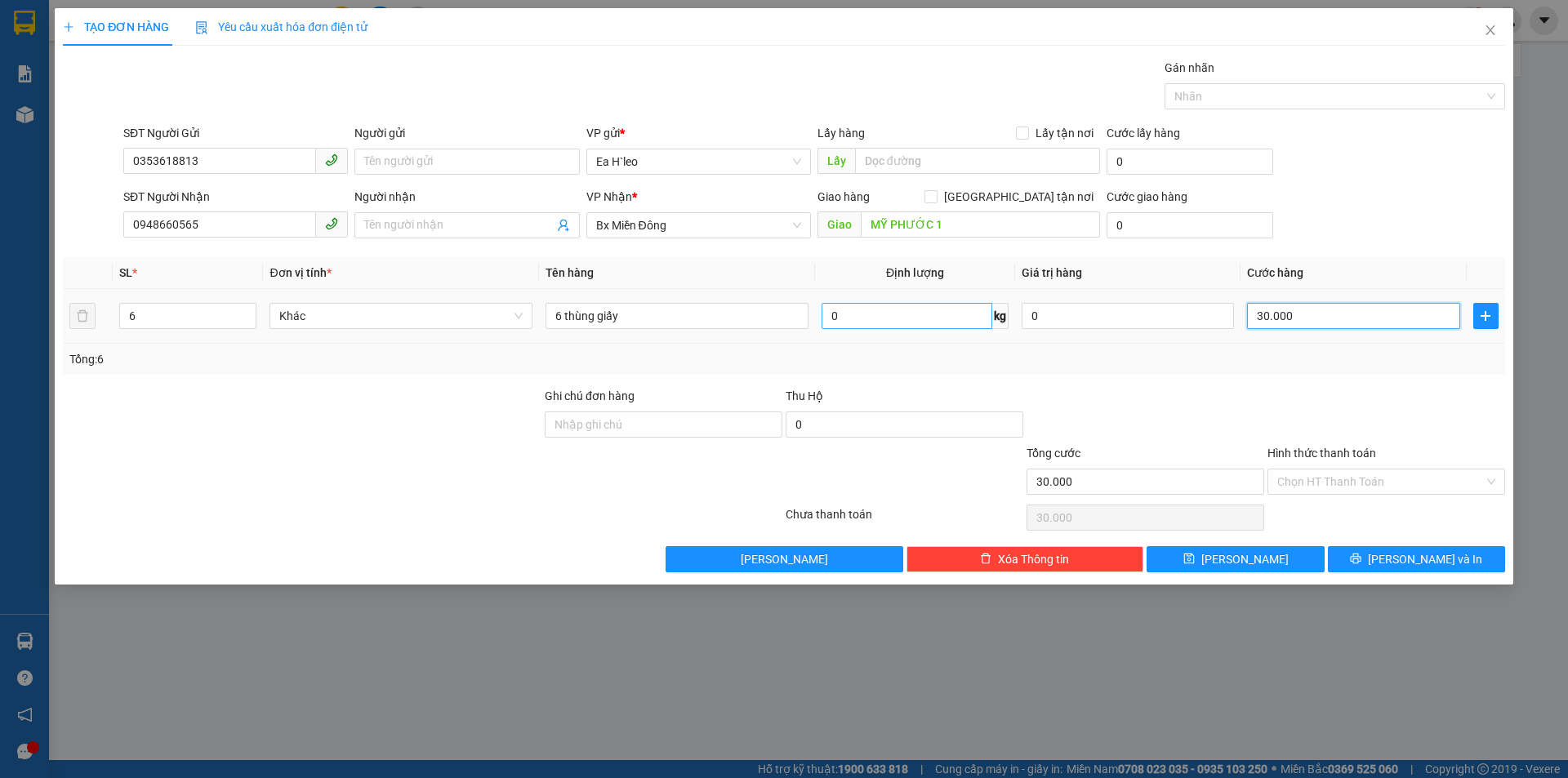
type input "300.000"
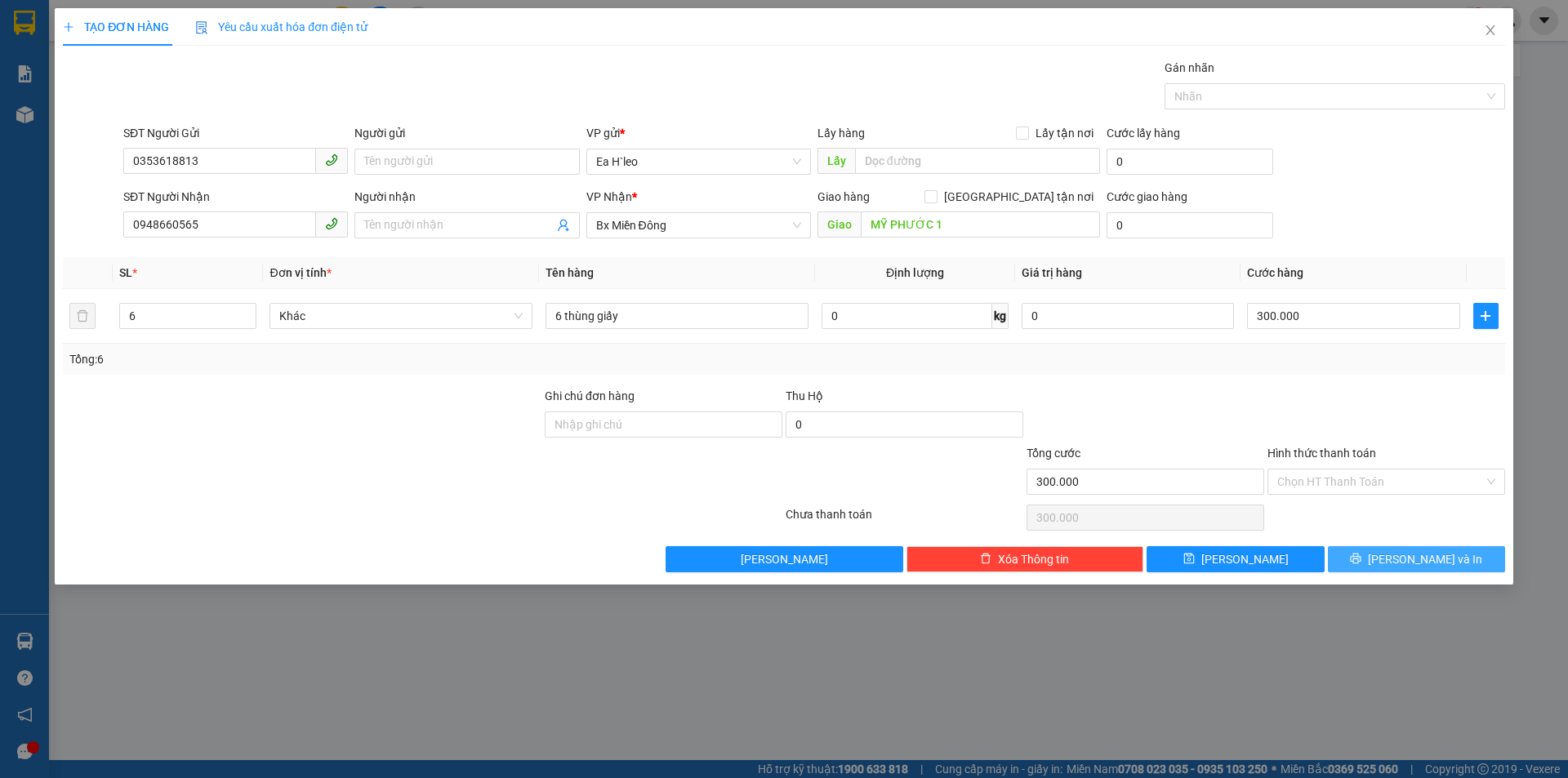
click at [1361, 558] on icon "printer" at bounding box center [1355, 558] width 12 height 12
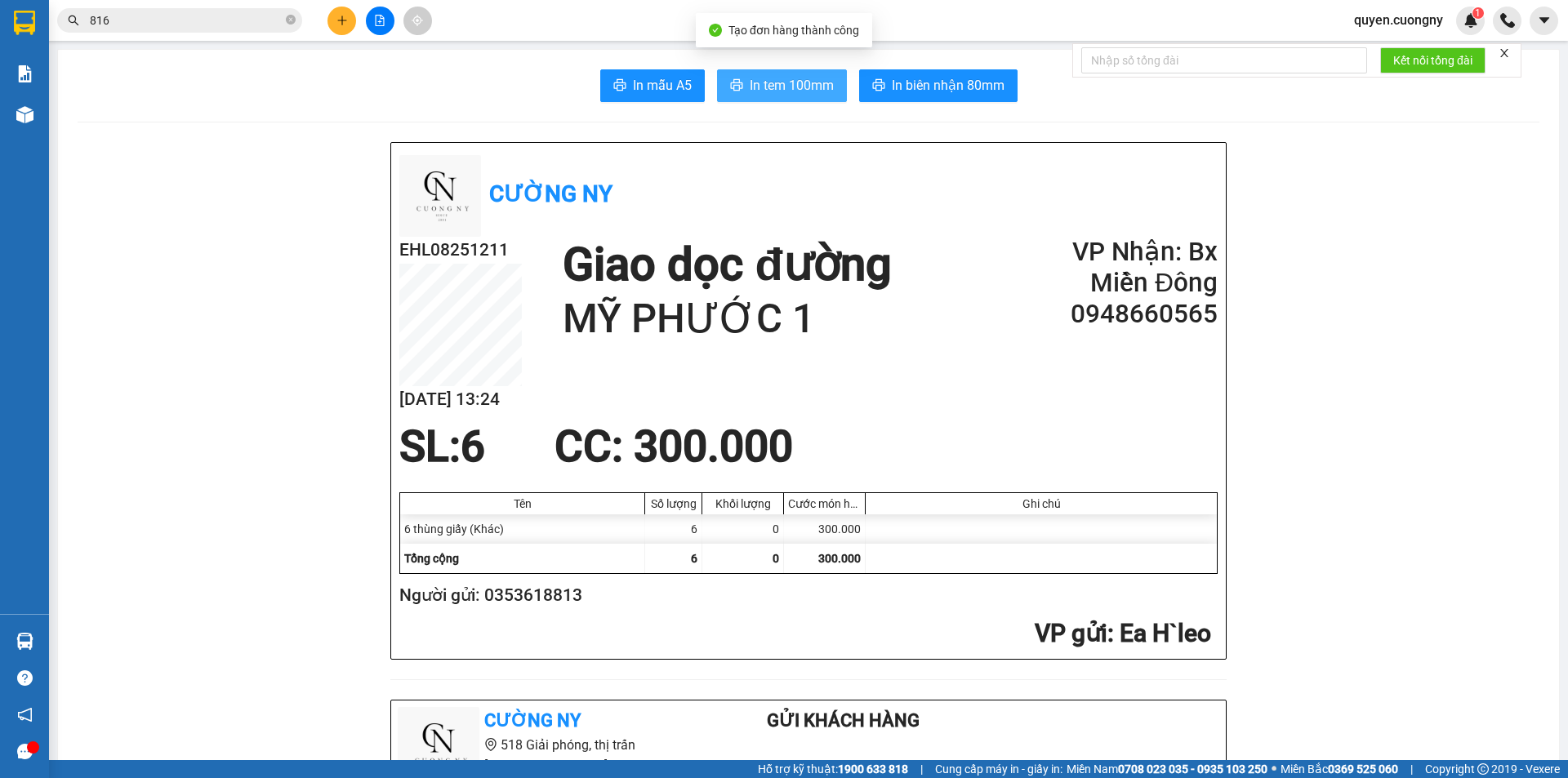
click at [759, 85] on span "In tem 100mm" at bounding box center [791, 85] width 84 height 21
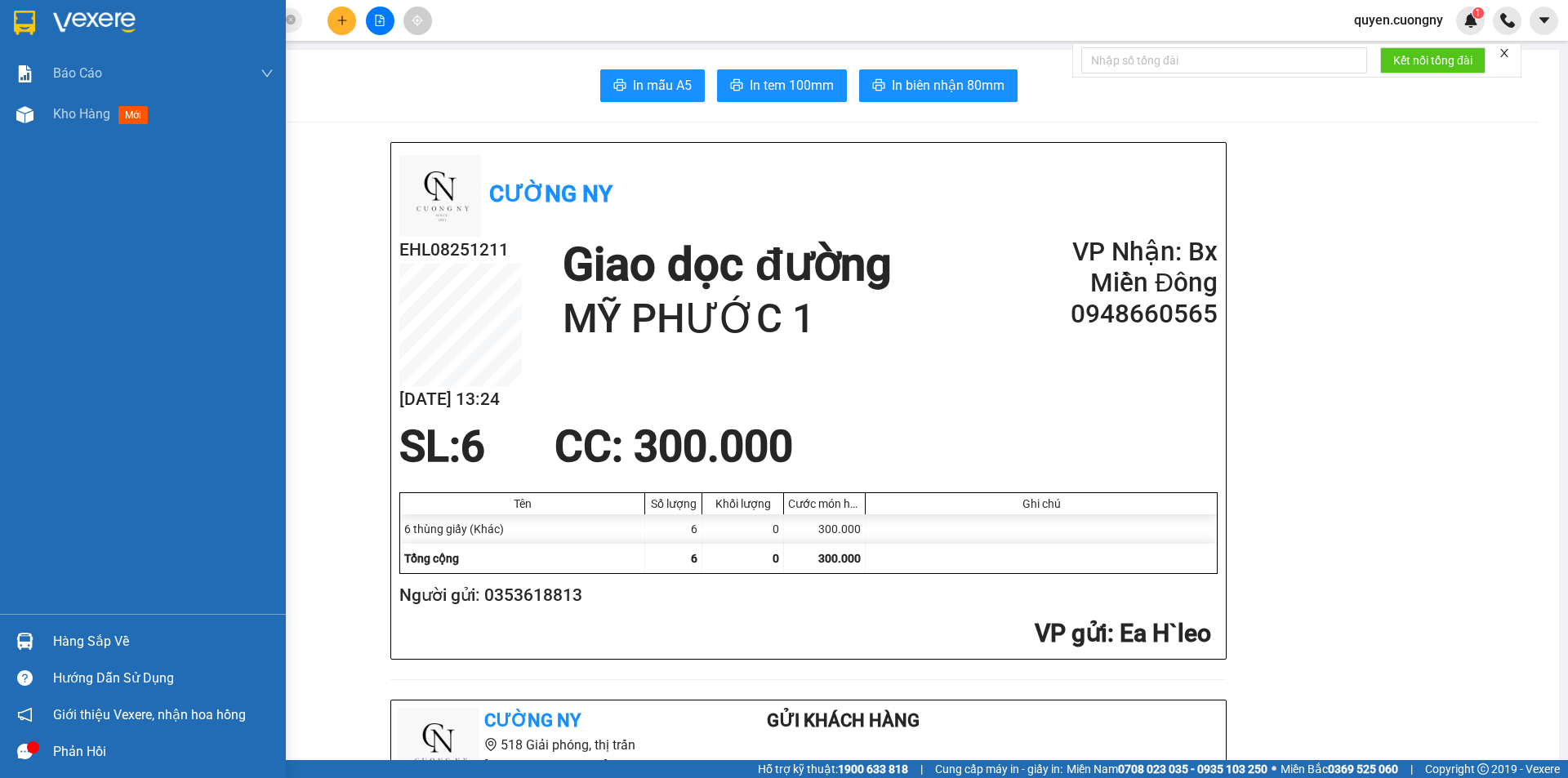
click at [20, 19] on img at bounding box center [25, 23] width 22 height 25
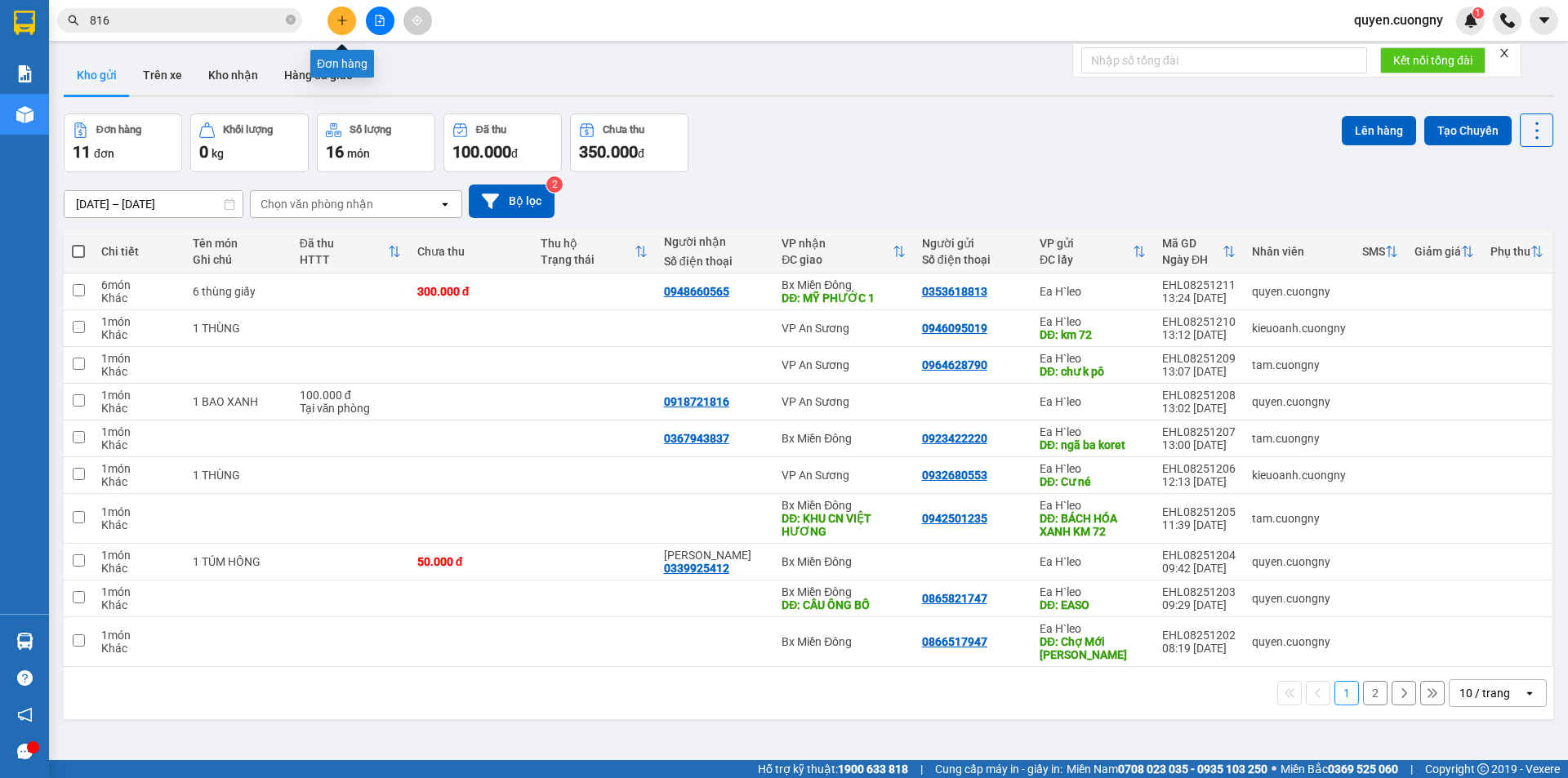
click at [346, 24] on icon "plus" at bounding box center [343, 21] width 12 height 12
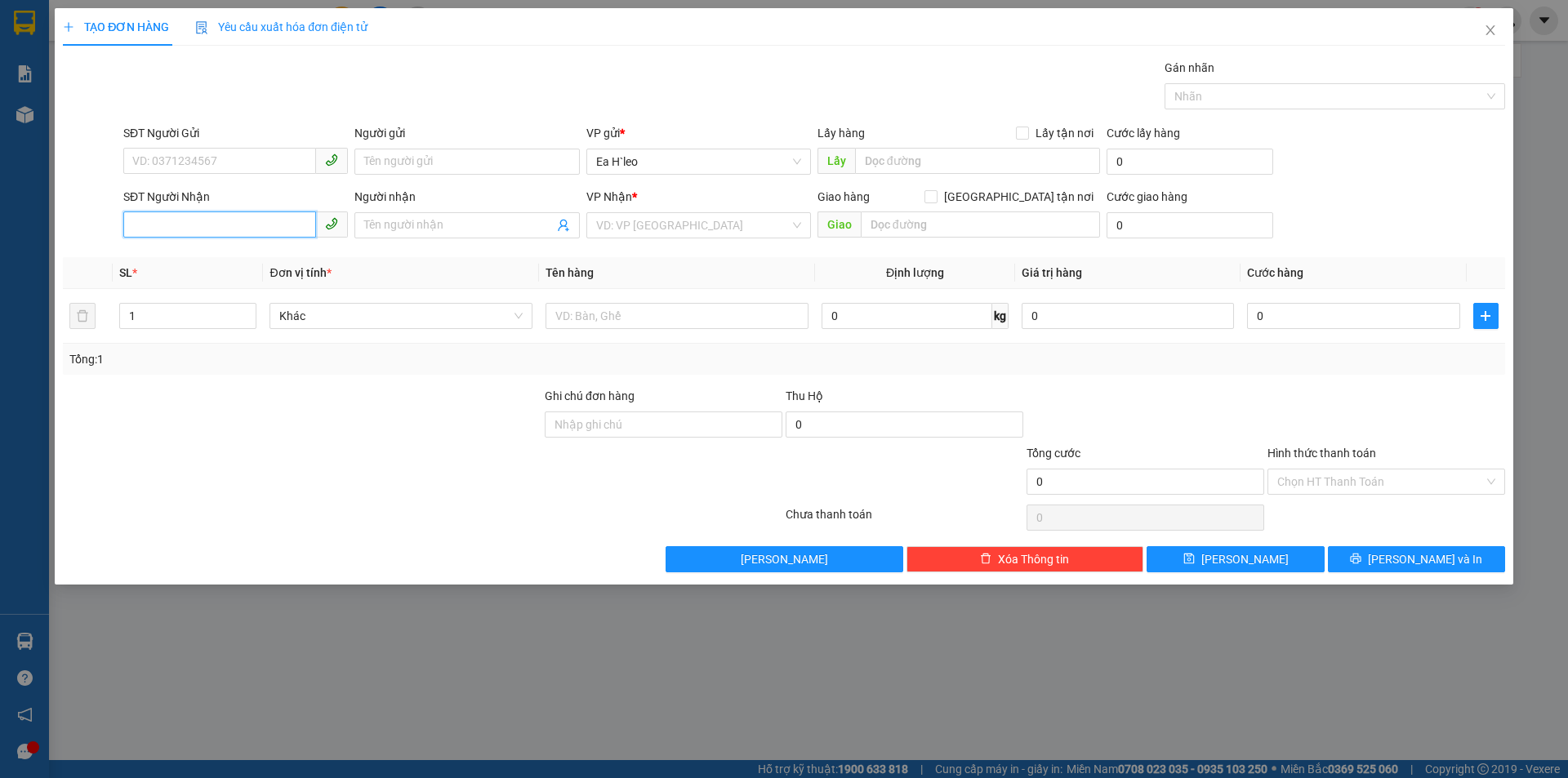
click at [210, 216] on input "SĐT Người Nhận" at bounding box center [220, 225] width 193 height 27
click at [219, 265] on div "0975556039 - Sinh" at bounding box center [235, 258] width 205 height 18
type input "0975556039"
type input "Sinh"
type input "0975556039"
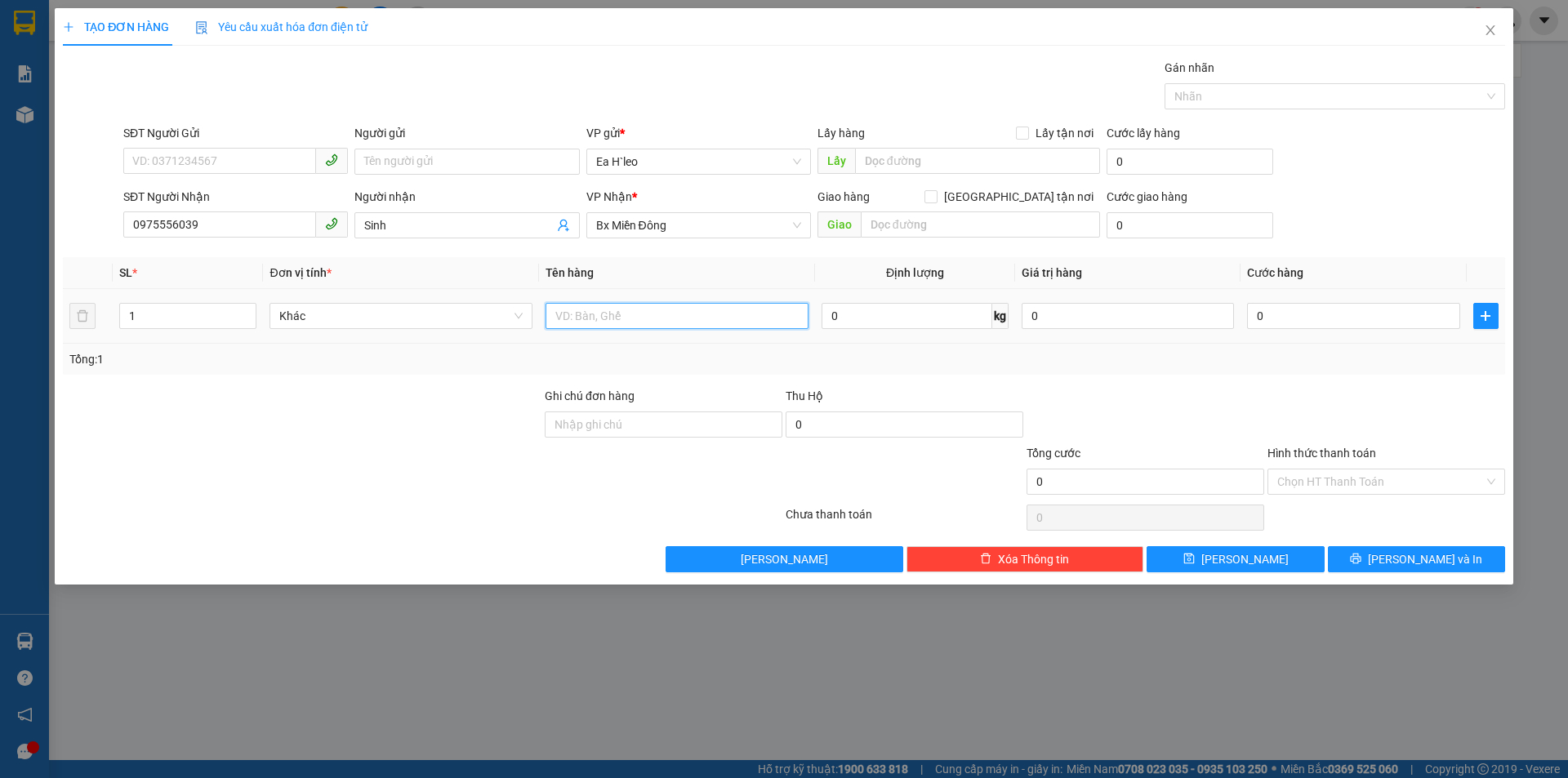
click at [663, 312] on input "text" at bounding box center [677, 316] width 263 height 27
type input "1"
type input "2 thùng"
click at [141, 317] on input "1" at bounding box center [188, 315] width 136 height 25
type input "2"
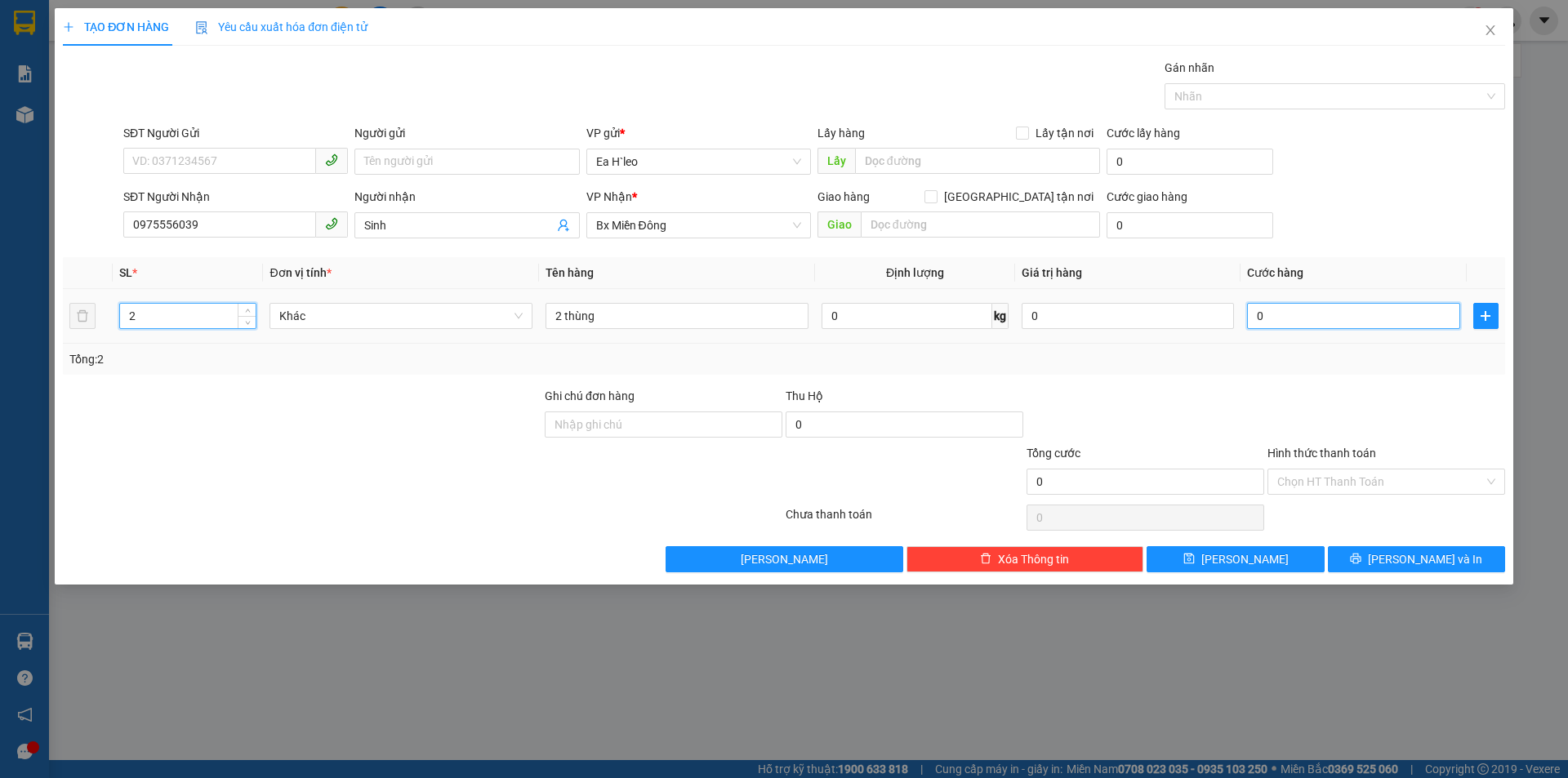
click at [1345, 327] on input "0" at bounding box center [1353, 316] width 213 height 27
type input "1"
type input "11"
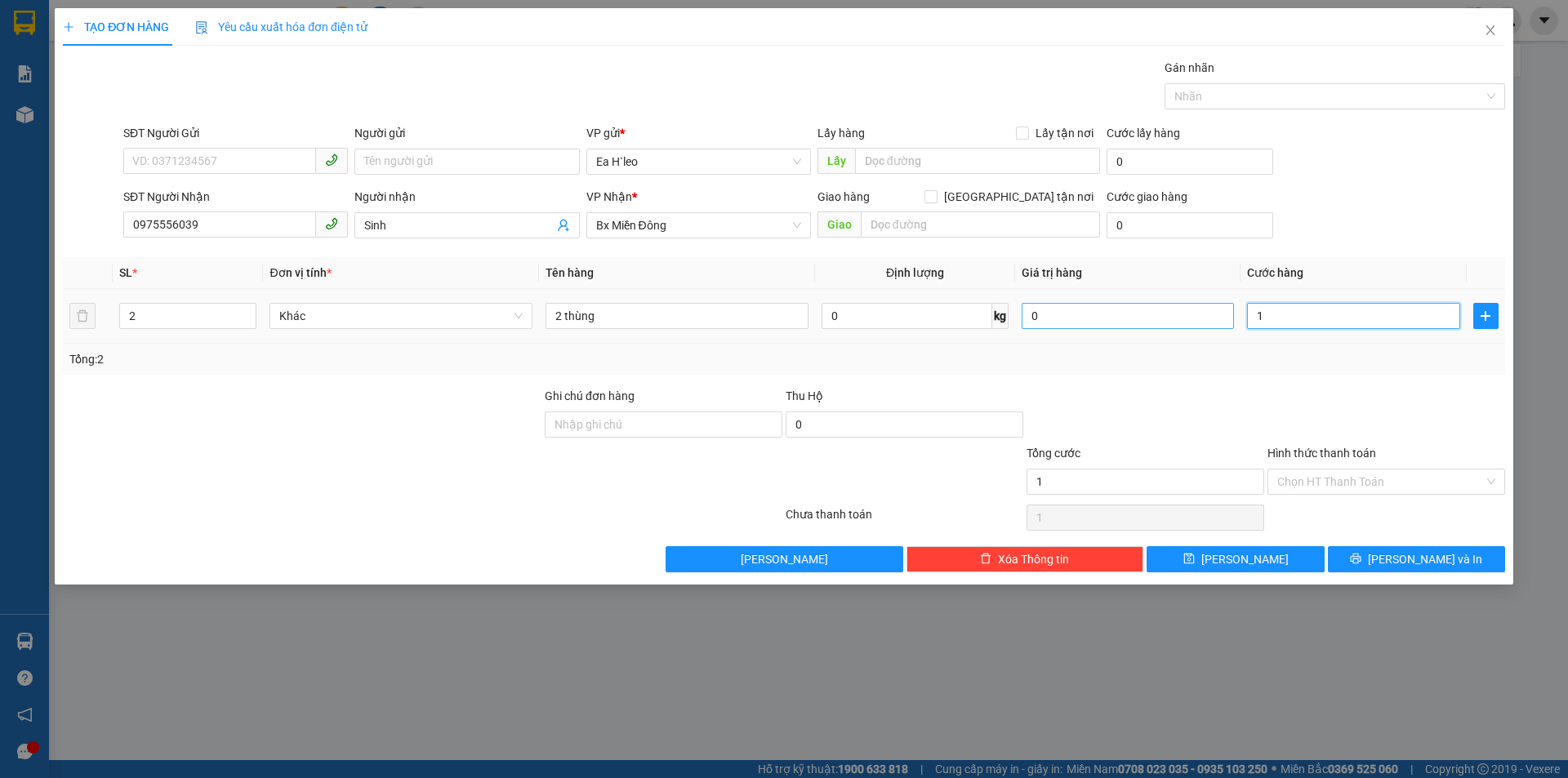
type input "11"
type input "110"
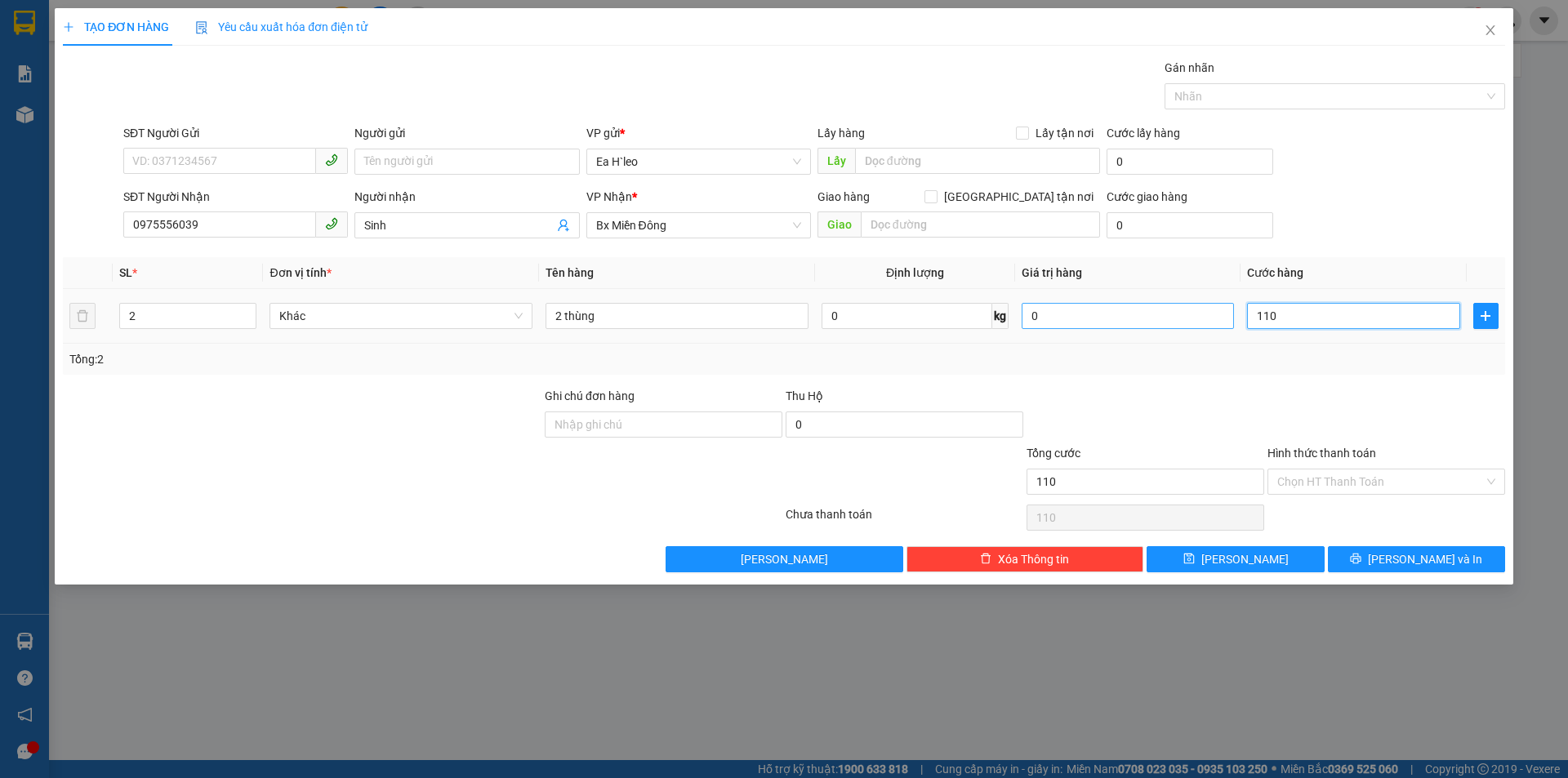
type input "1.100"
type input "11.000"
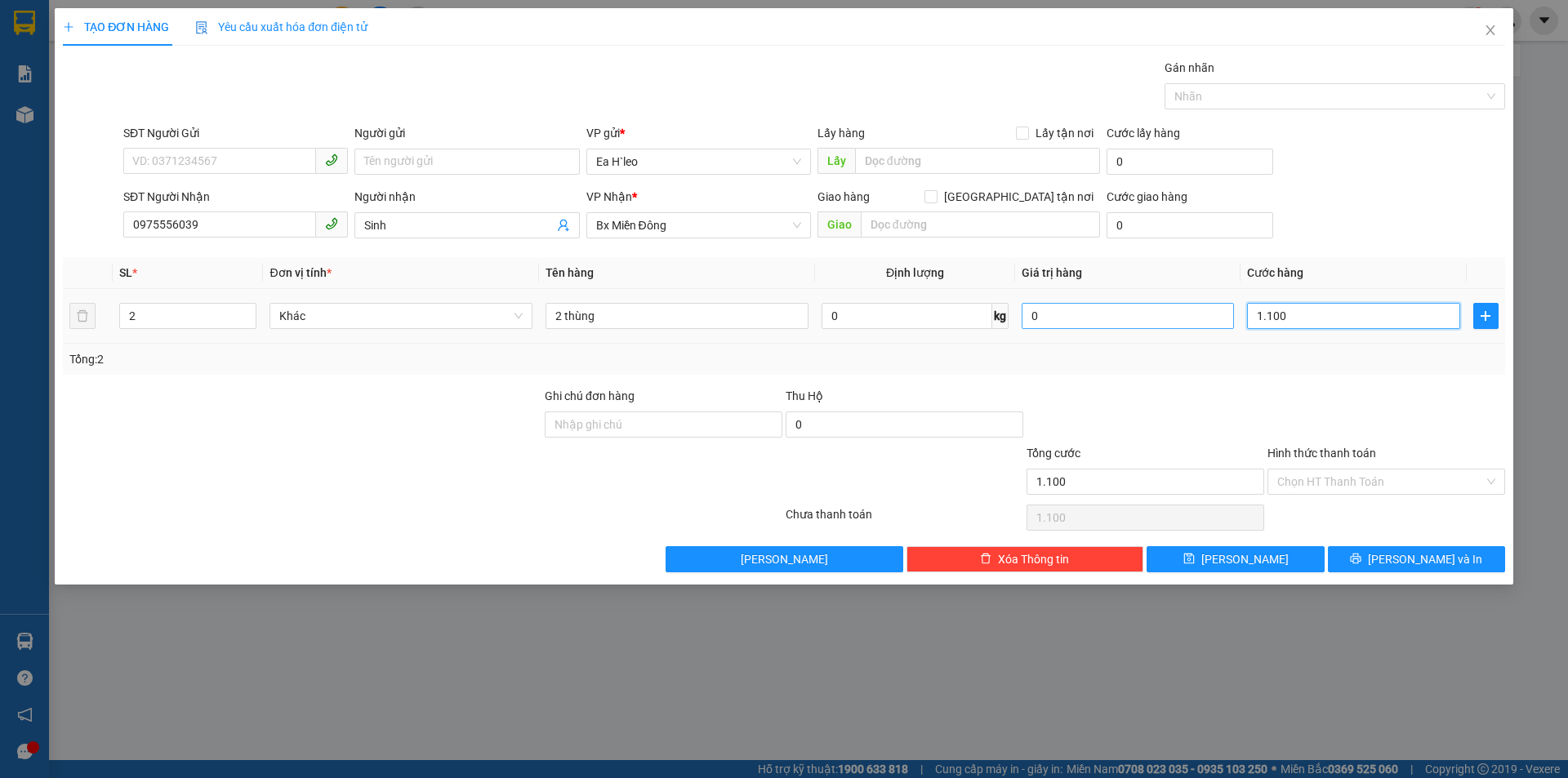
type input "11.000"
type input "110.000"
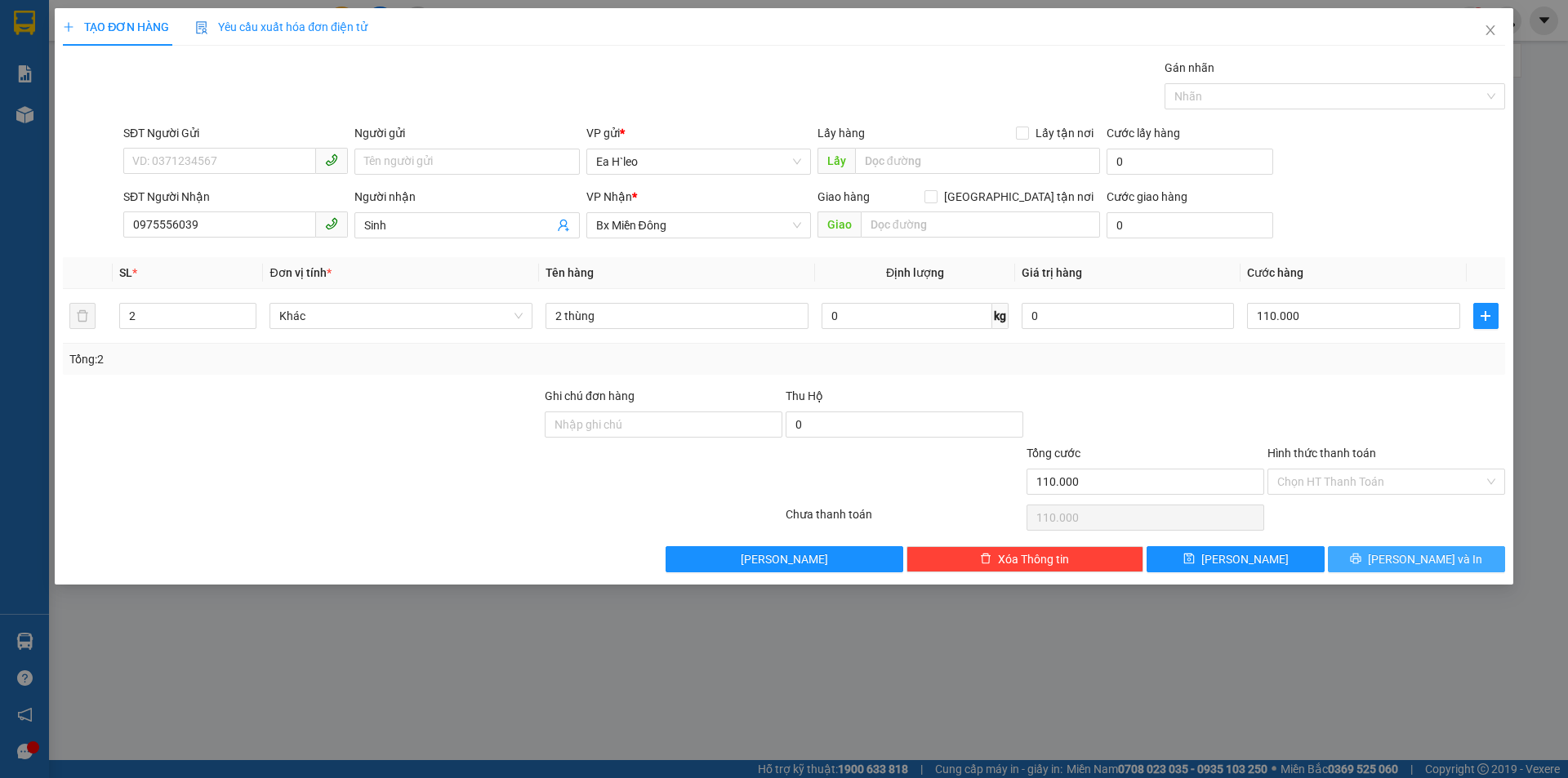
click at [1420, 557] on span "[PERSON_NAME] và In" at bounding box center [1425, 559] width 114 height 18
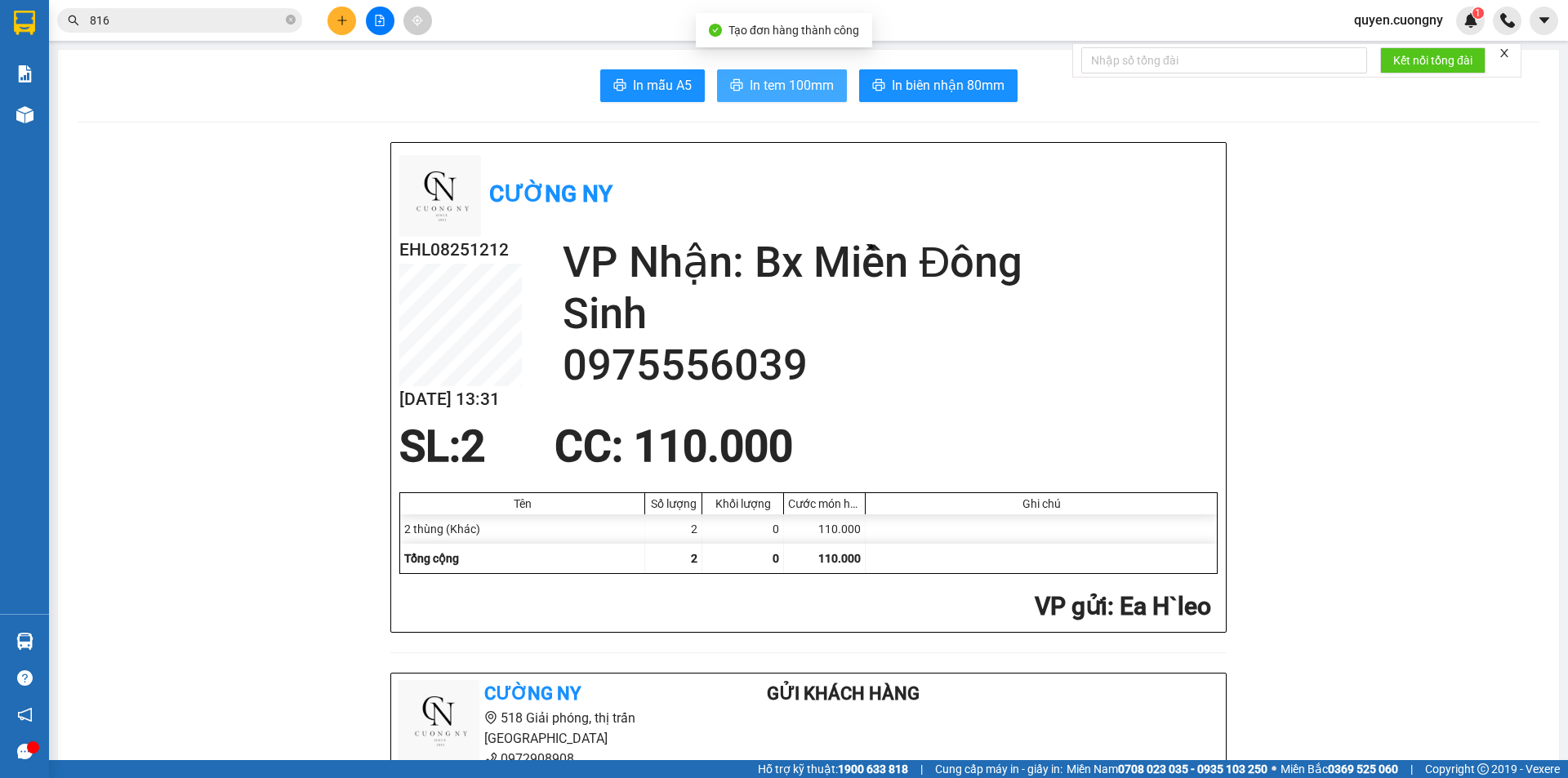
click at [776, 92] on span "In tem 100mm" at bounding box center [791, 85] width 84 height 21
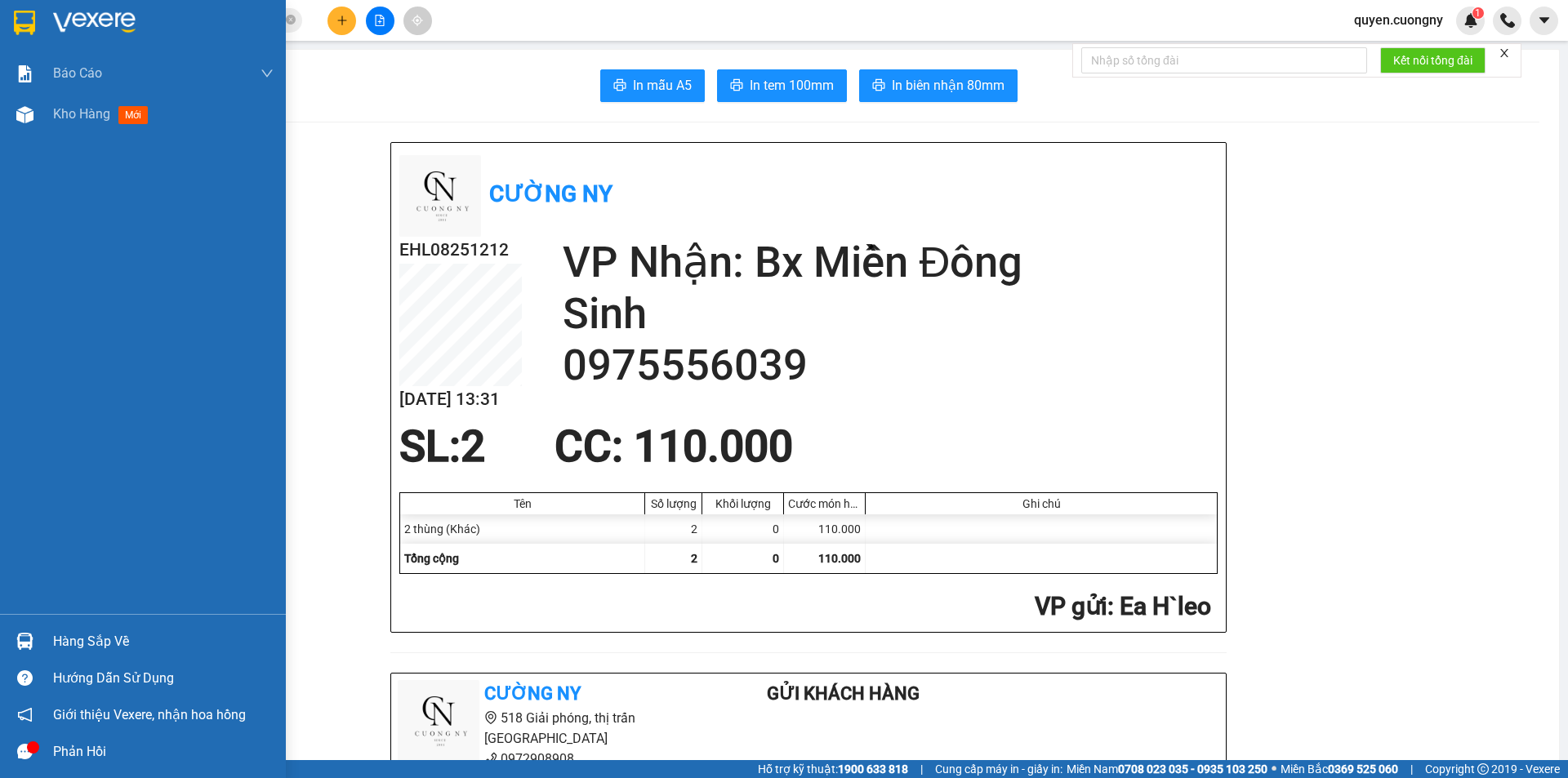
click at [12, 12] on div at bounding box center [25, 22] width 29 height 29
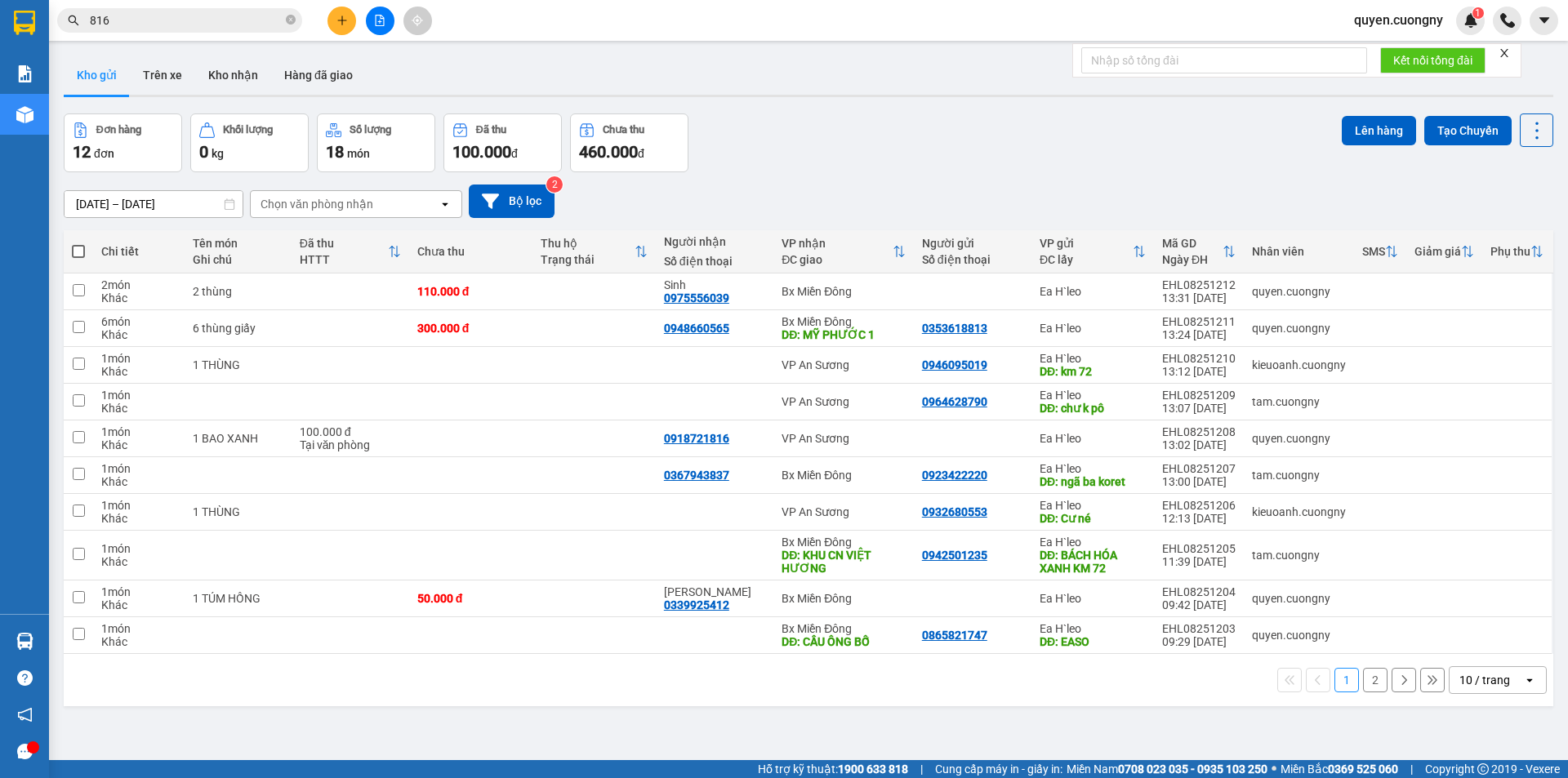
click at [327, 199] on div "Chọn văn phòng nhận" at bounding box center [316, 204] width 112 height 17
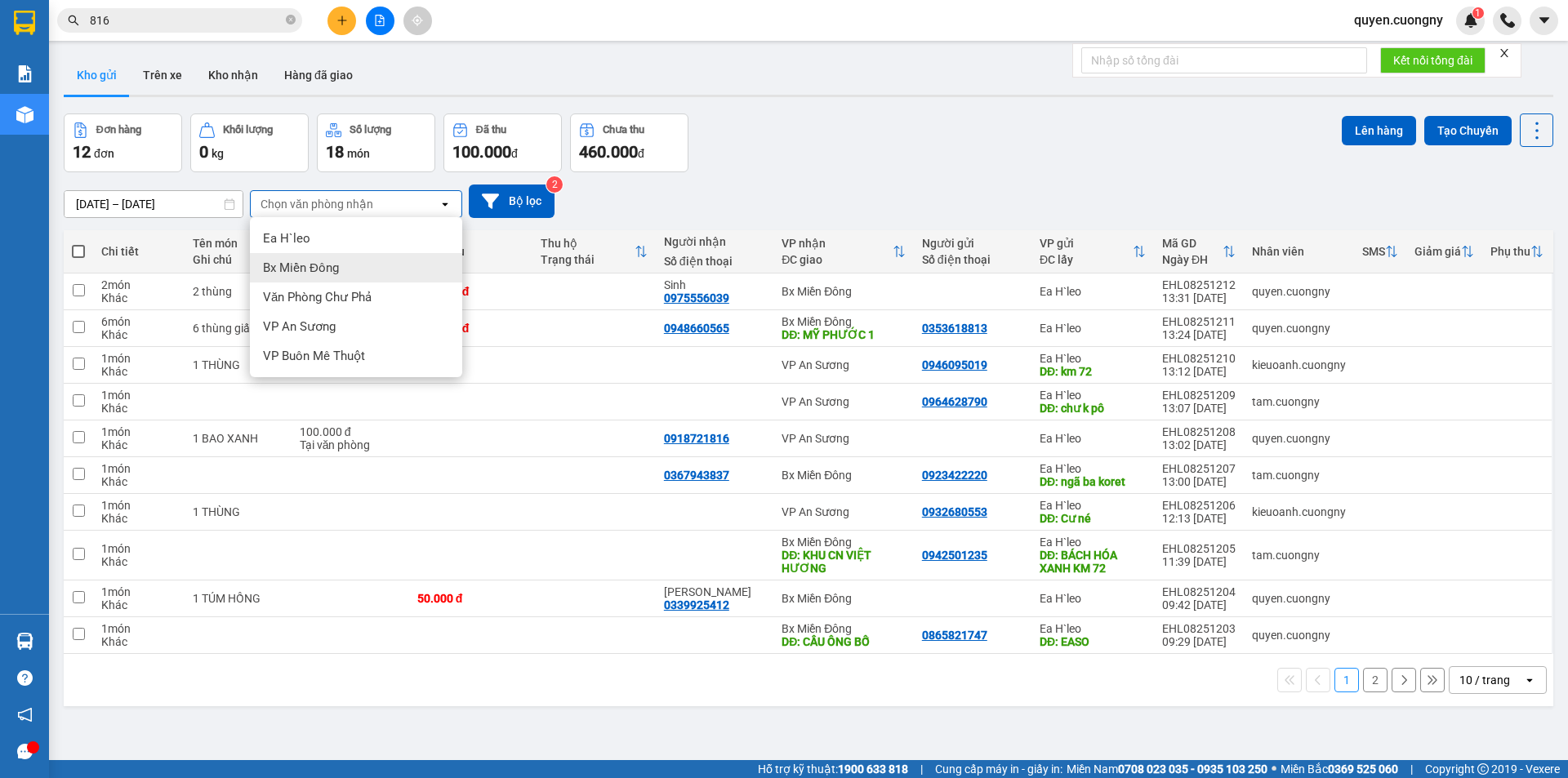
click at [328, 270] on span "Bx Miền Đông" at bounding box center [300, 268] width 76 height 17
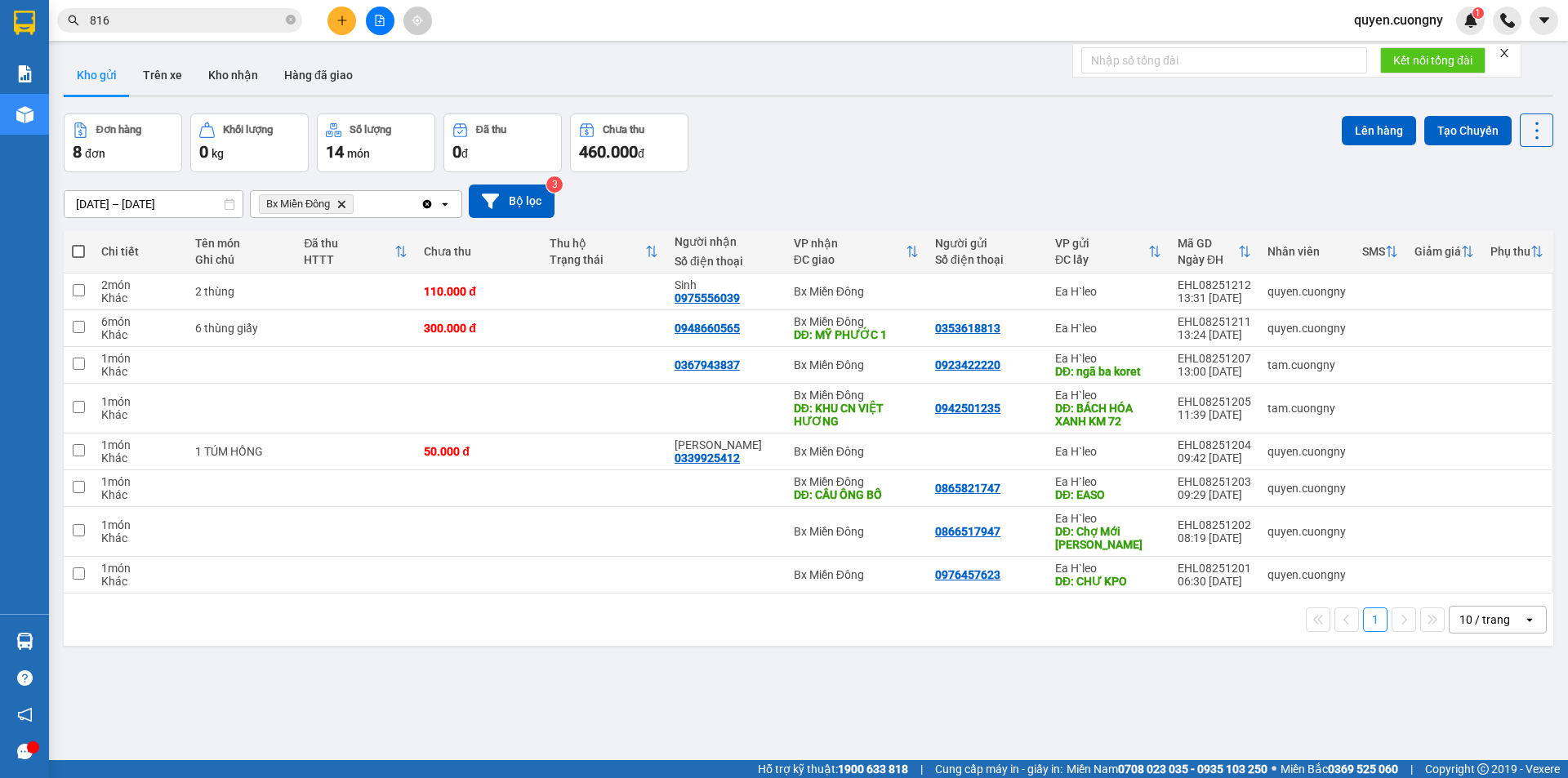
click at [344, 203] on icon "Bx Miền Đông, close by backspace" at bounding box center [341, 203] width 7 height 7
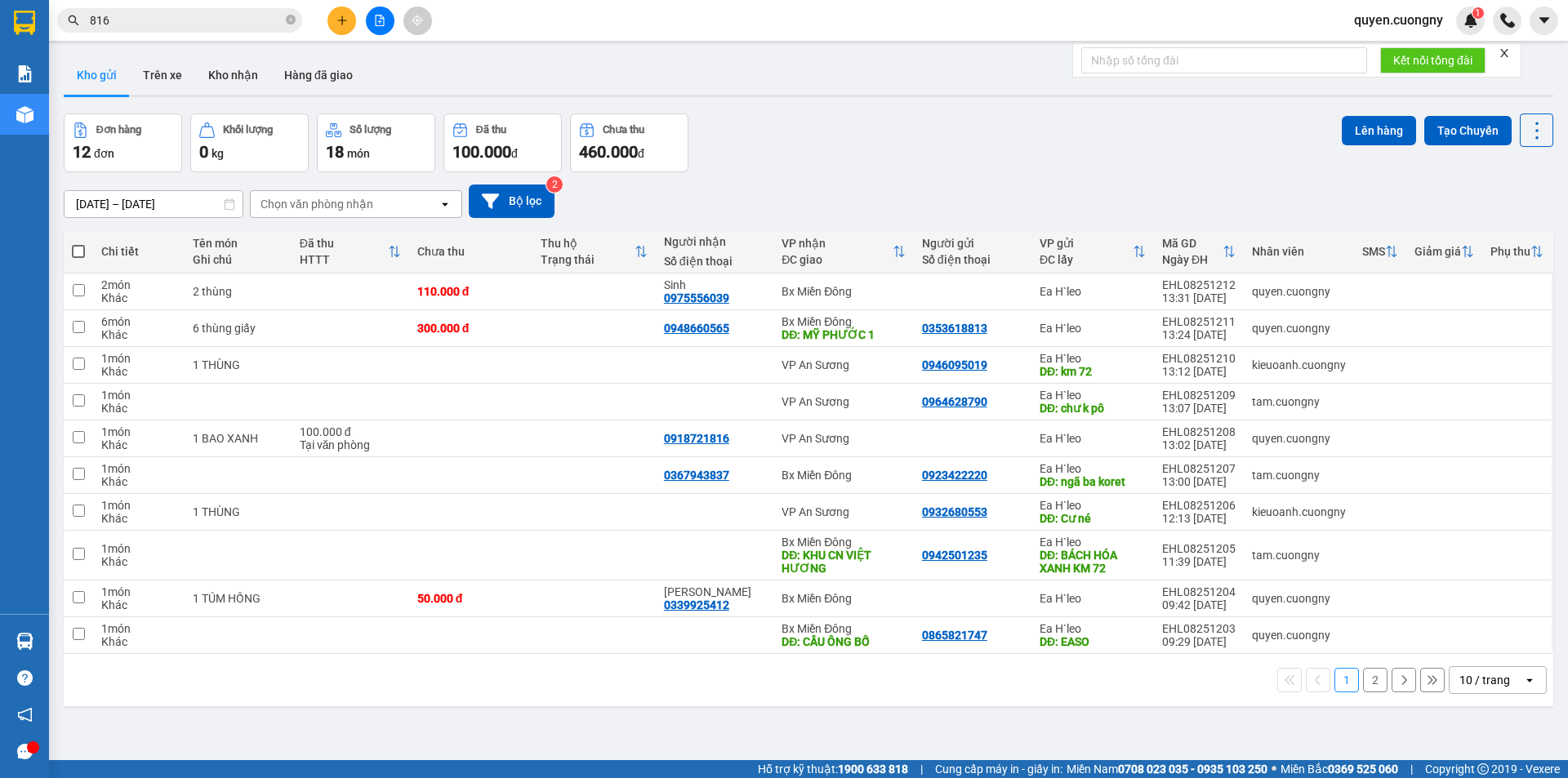
click at [337, 19] on icon "plus" at bounding box center [343, 21] width 12 height 12
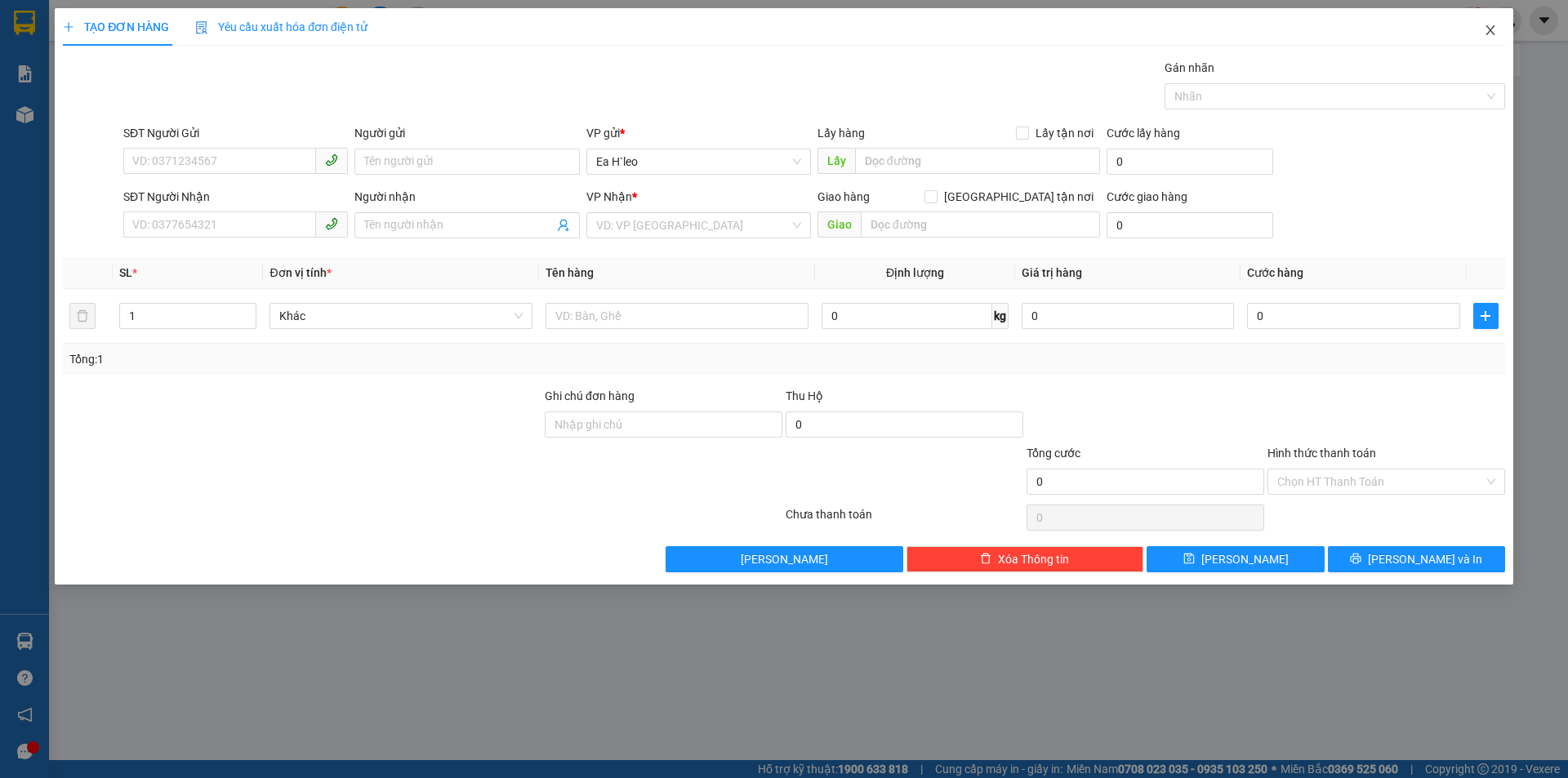
click at [1488, 32] on icon "close" at bounding box center [1489, 31] width 9 height 10
